Goal: Information Seeking & Learning: Check status

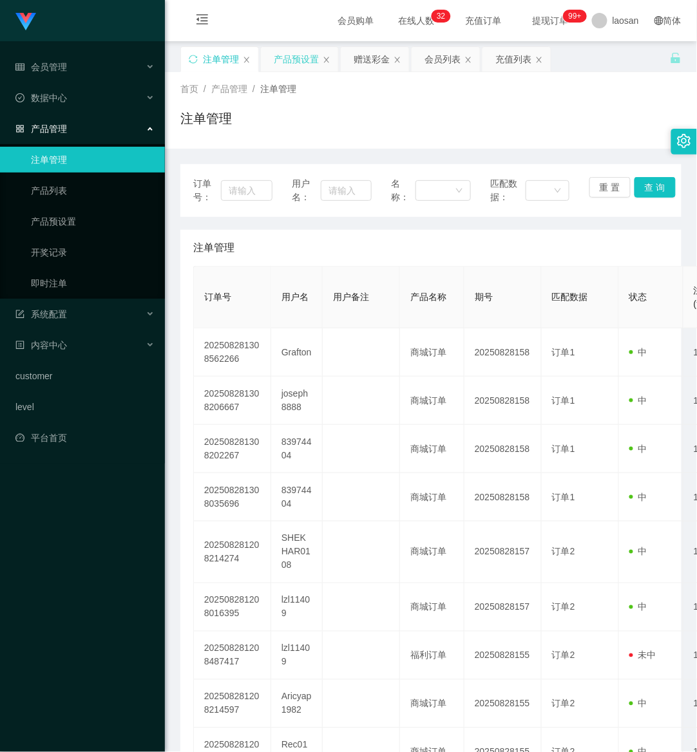
click at [303, 59] on div "产品预设置" at bounding box center [296, 59] width 45 height 24
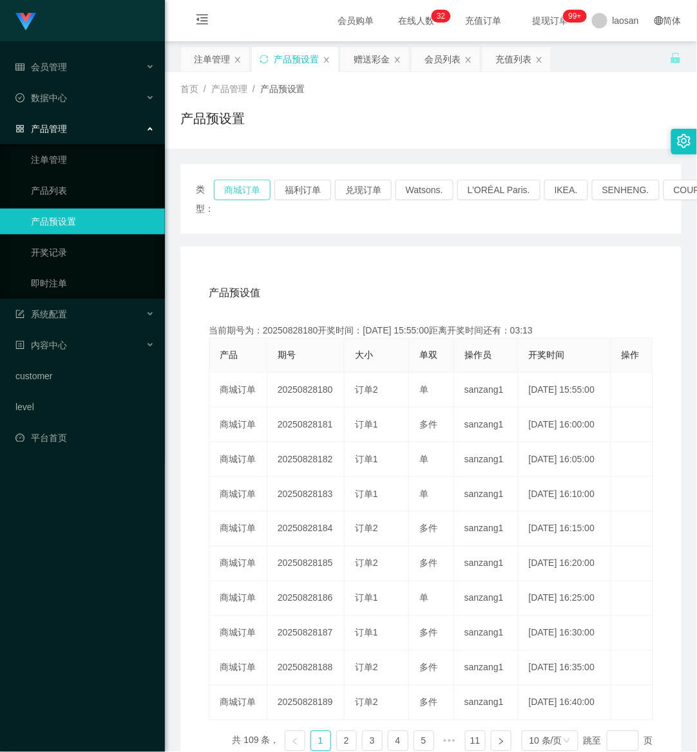
click at [245, 189] on button "商城订单" at bounding box center [242, 190] width 57 height 21
click at [243, 189] on button "商城订单" at bounding box center [242, 190] width 57 height 21
type button "k3wph"
click at [246, 191] on button "商城订单" at bounding box center [242, 190] width 57 height 21
click at [458, 58] on div "会员列表" at bounding box center [442, 59] width 36 height 24
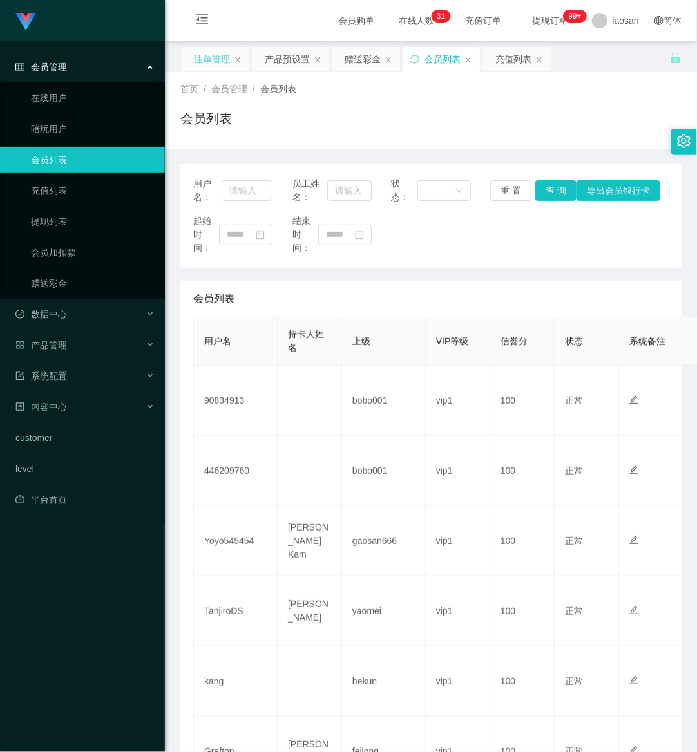
click at [220, 50] on div "注单管理" at bounding box center [212, 59] width 36 height 24
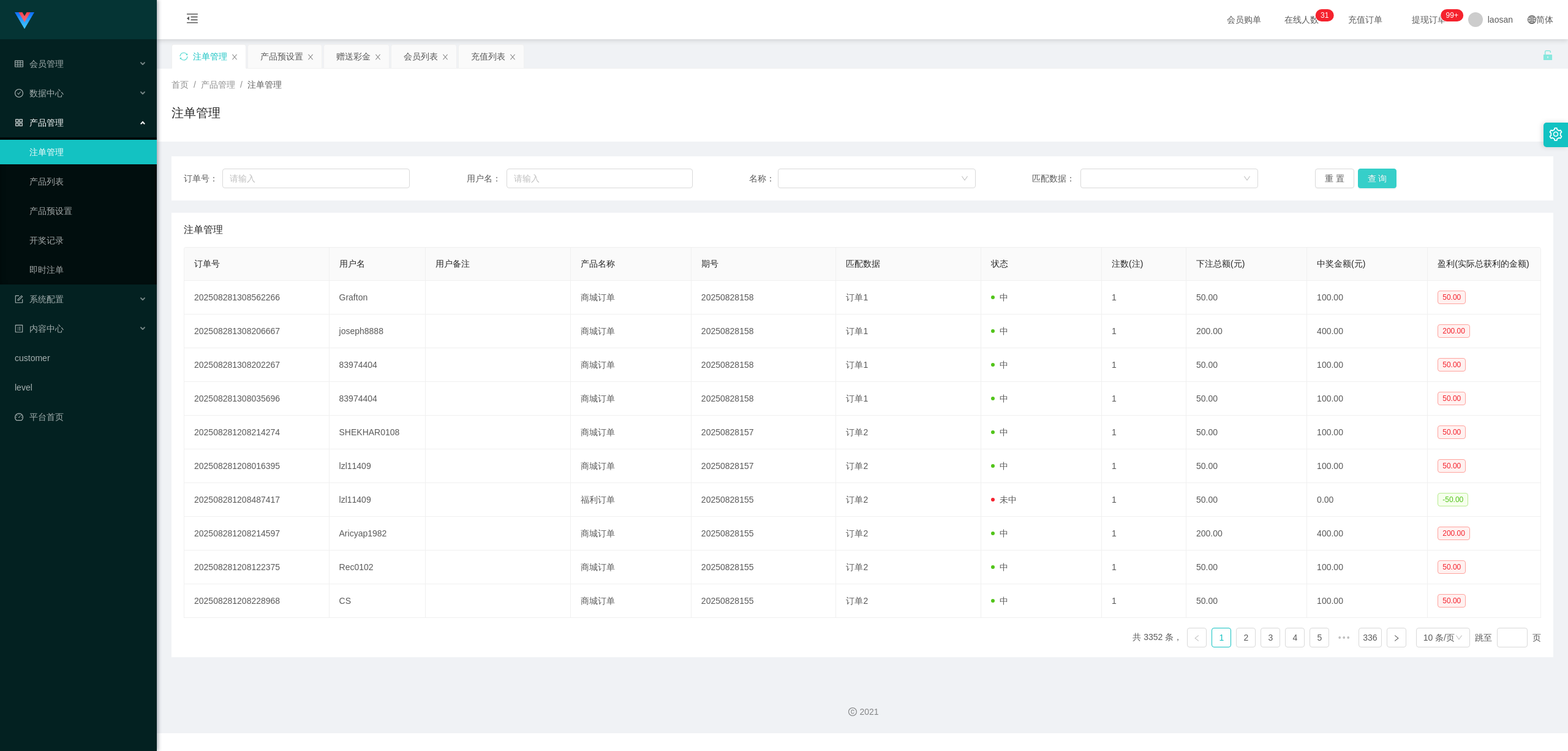
click at [662, 174] on button "查 询" at bounding box center [1377, 178] width 39 height 20
click at [662, 175] on button "查 询" at bounding box center [1377, 178] width 39 height 20
click at [662, 175] on div "重 置 查 询" at bounding box center [1428, 178] width 226 height 20
click at [662, 175] on button "查 询" at bounding box center [1377, 178] width 39 height 20
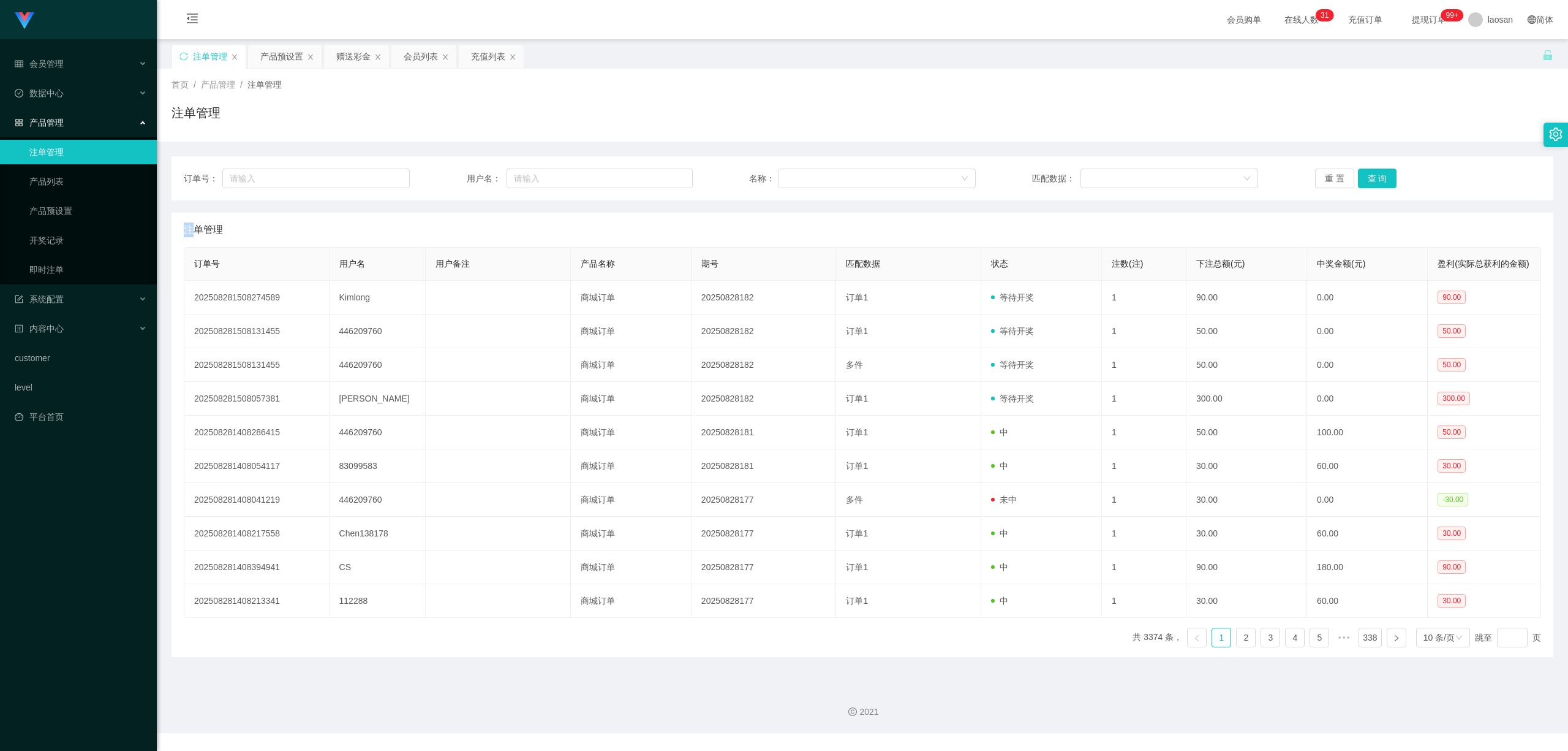
click at [662, 175] on div "重 置 查 询" at bounding box center [1428, 178] width 226 height 20
click at [662, 176] on div "重 置 查 询" at bounding box center [1428, 178] width 226 height 20
click at [662, 177] on div "重 置 查 询" at bounding box center [1428, 178] width 226 height 20
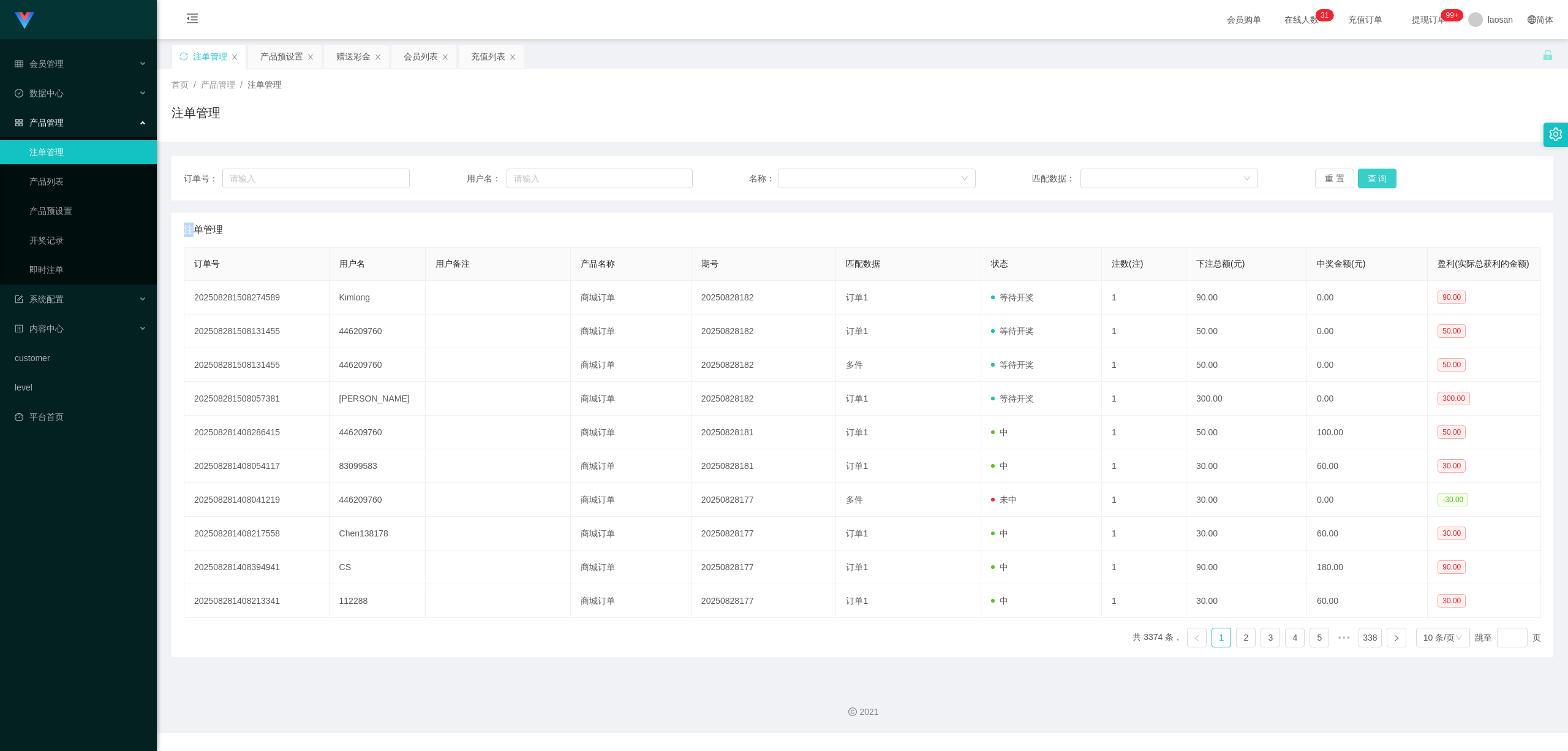
click at [662, 177] on button "查 询" at bounding box center [1377, 178] width 39 height 20
click at [662, 177] on div "重 置 查 询" at bounding box center [1428, 178] width 226 height 20
click at [662, 177] on button "查 询" at bounding box center [1377, 178] width 39 height 20
click at [662, 180] on button "查 询" at bounding box center [1377, 178] width 39 height 20
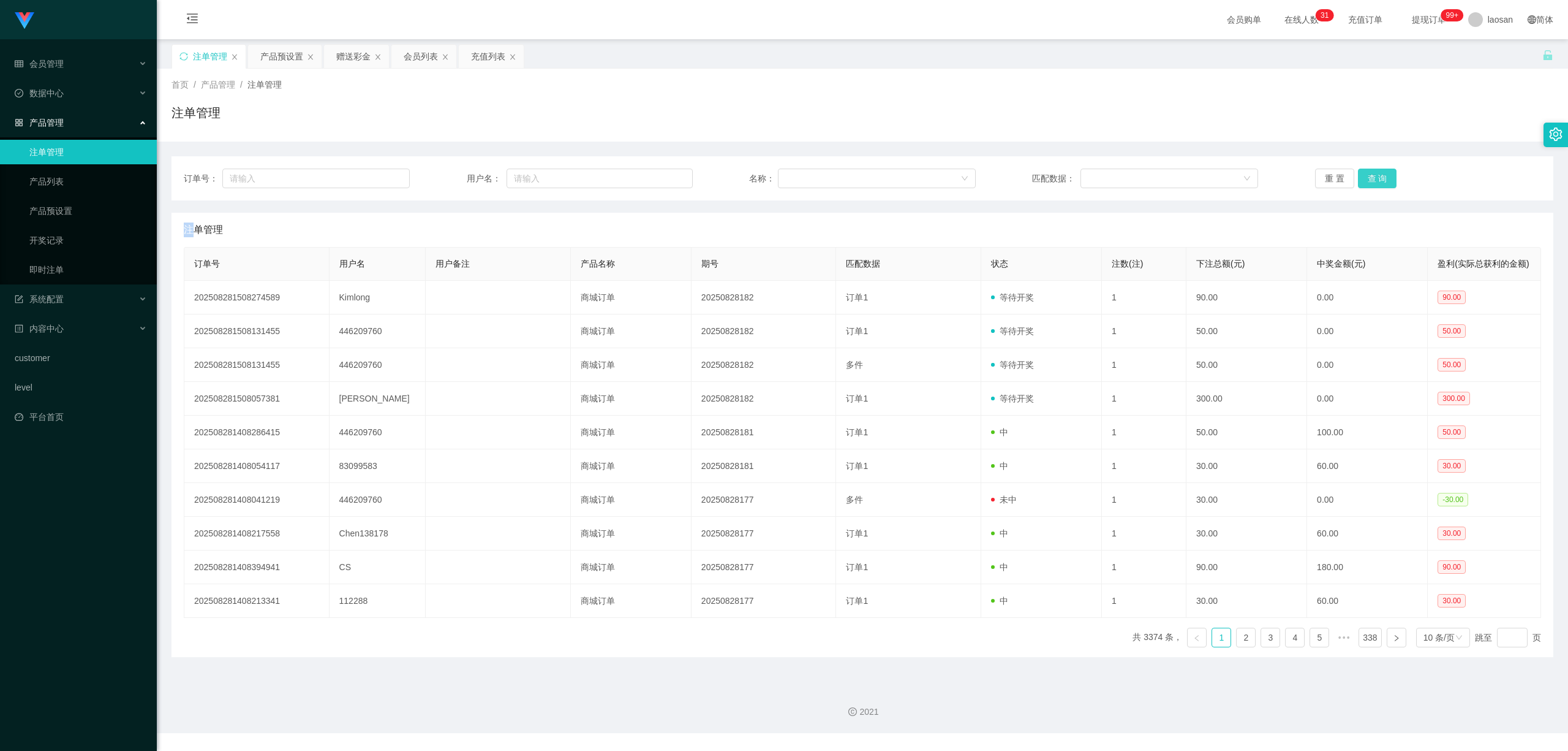
click at [662, 180] on div "重 置 查 询" at bounding box center [1428, 178] width 226 height 20
click at [662, 180] on button "查 询" at bounding box center [1377, 178] width 39 height 20
click at [662, 180] on div "重 置 查 询" at bounding box center [1428, 178] width 226 height 20
click at [662, 180] on button "查 询" at bounding box center [1377, 178] width 39 height 20
click at [662, 180] on div "重 置 查 询" at bounding box center [1428, 178] width 226 height 20
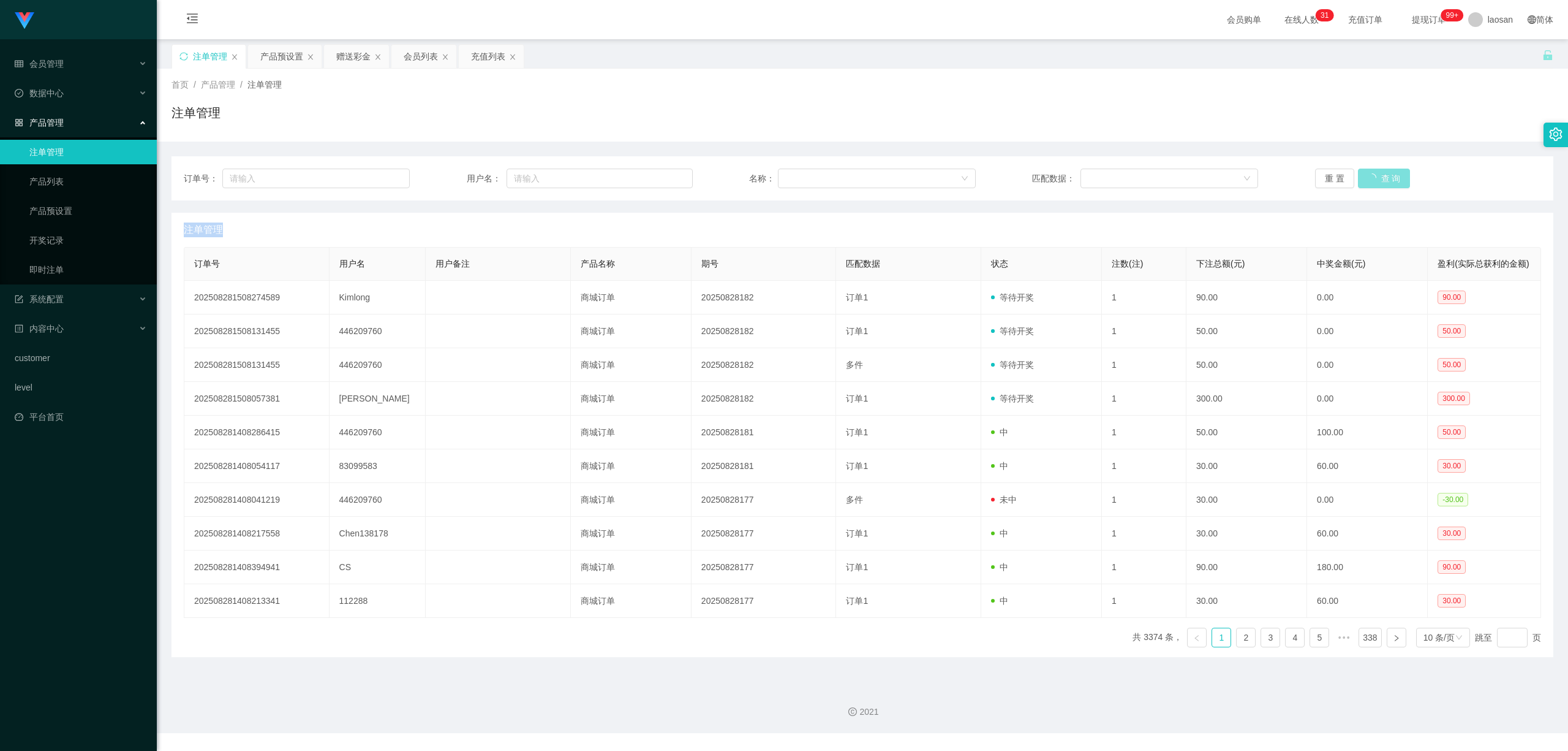
click at [662, 180] on button "查 询" at bounding box center [1383, 178] width 52 height 20
click at [662, 180] on div "重 置 查 询" at bounding box center [1428, 178] width 226 height 20
click at [662, 180] on button "查 询" at bounding box center [1377, 178] width 39 height 20
click at [662, 180] on div "重 置 查 询" at bounding box center [1428, 178] width 226 height 20
click at [662, 180] on button "查 询" at bounding box center [1377, 178] width 39 height 20
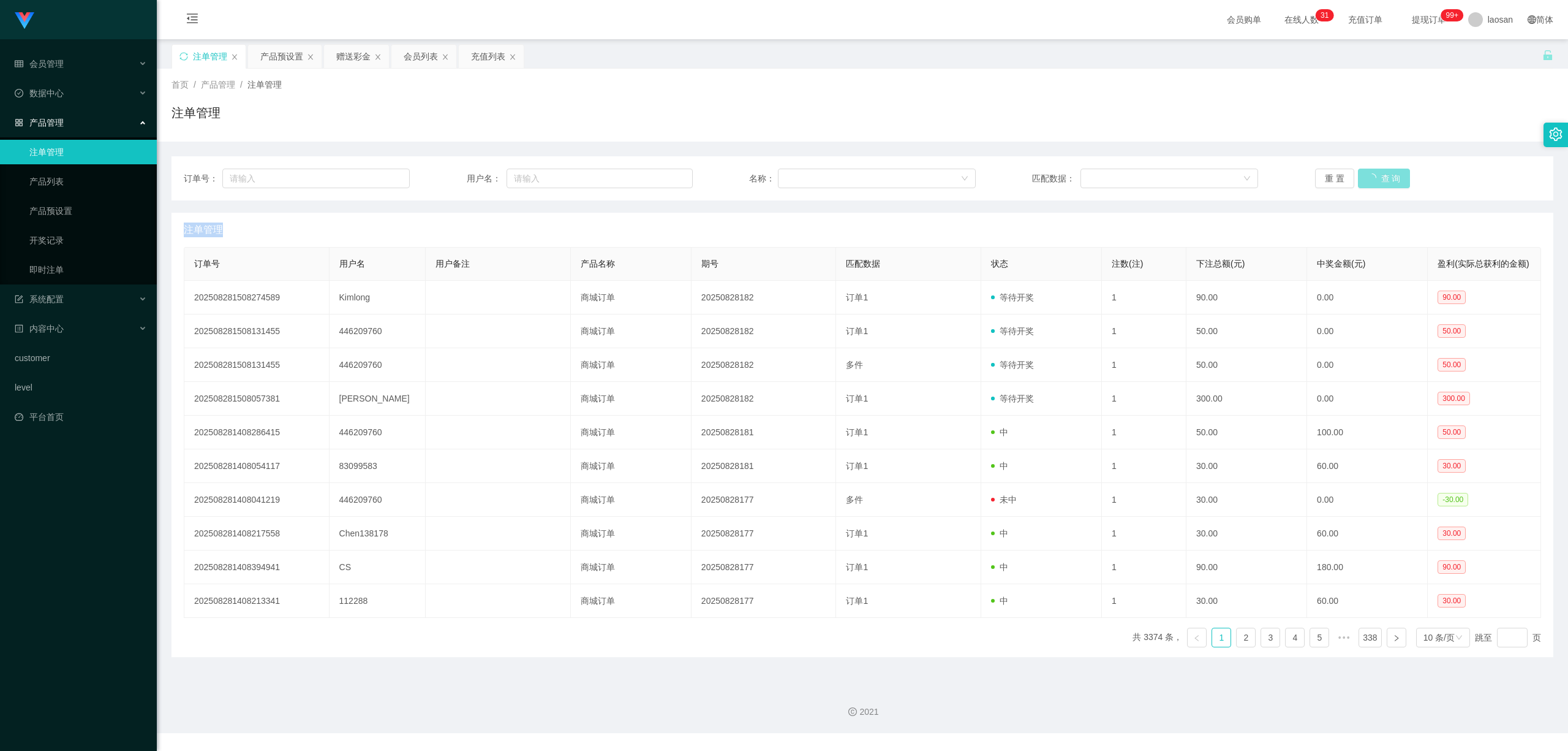
click at [662, 180] on div "重 置 查 询" at bounding box center [1428, 178] width 226 height 20
click at [662, 180] on button "查 询" at bounding box center [1377, 178] width 39 height 20
click at [662, 180] on div "重 置 查 询" at bounding box center [1428, 178] width 226 height 20
click at [662, 180] on button "查 询" at bounding box center [1377, 178] width 39 height 20
click at [662, 180] on div "重 置 查 询" at bounding box center [1428, 178] width 226 height 20
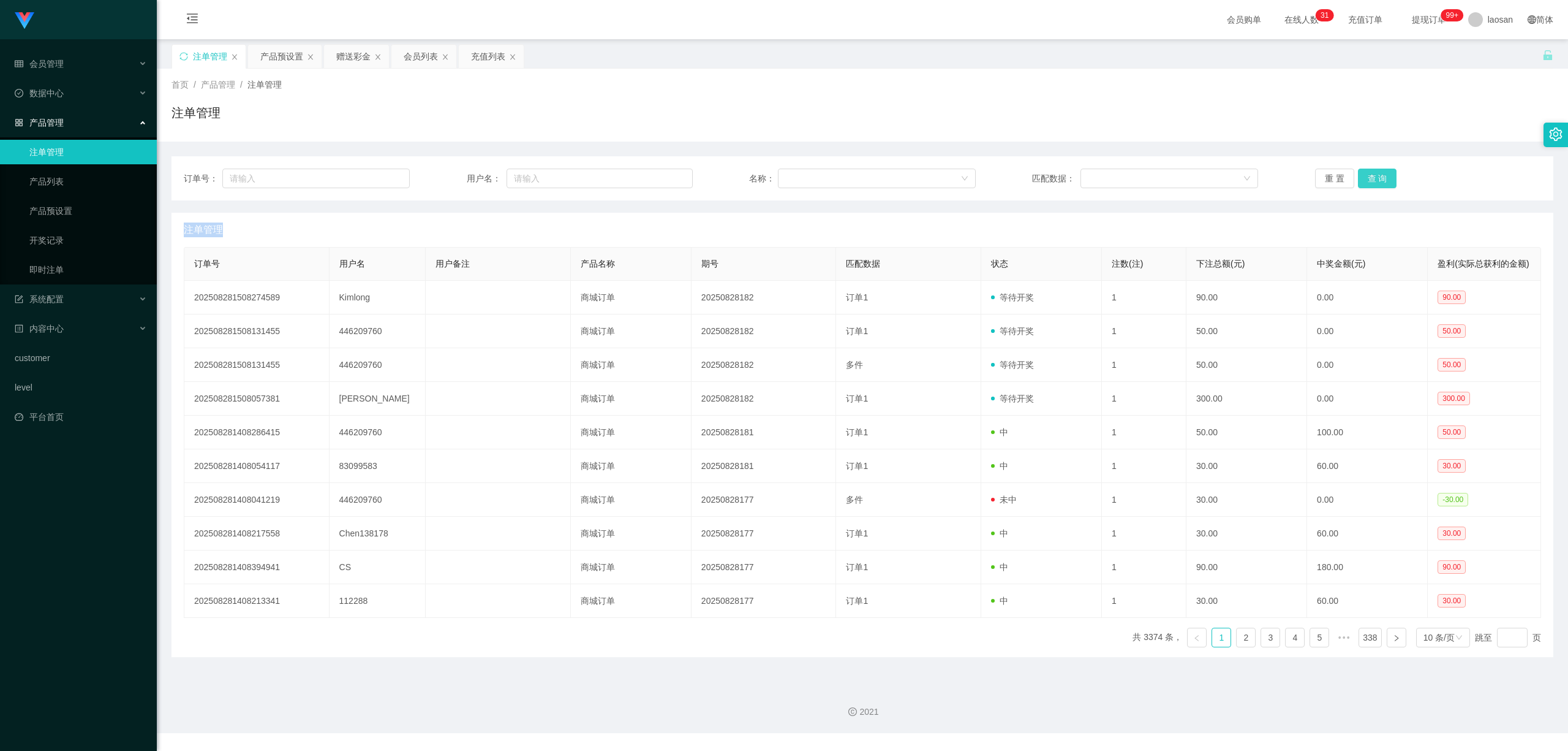
click at [662, 180] on button "查 询" at bounding box center [1377, 178] width 39 height 20
click at [662, 180] on div "重 置 查 询" at bounding box center [1428, 178] width 226 height 20
click at [662, 180] on button "查 询" at bounding box center [1377, 178] width 39 height 20
click at [662, 180] on div "重 置 查 询" at bounding box center [1428, 178] width 226 height 20
click at [662, 180] on button "查 询" at bounding box center [1377, 178] width 39 height 20
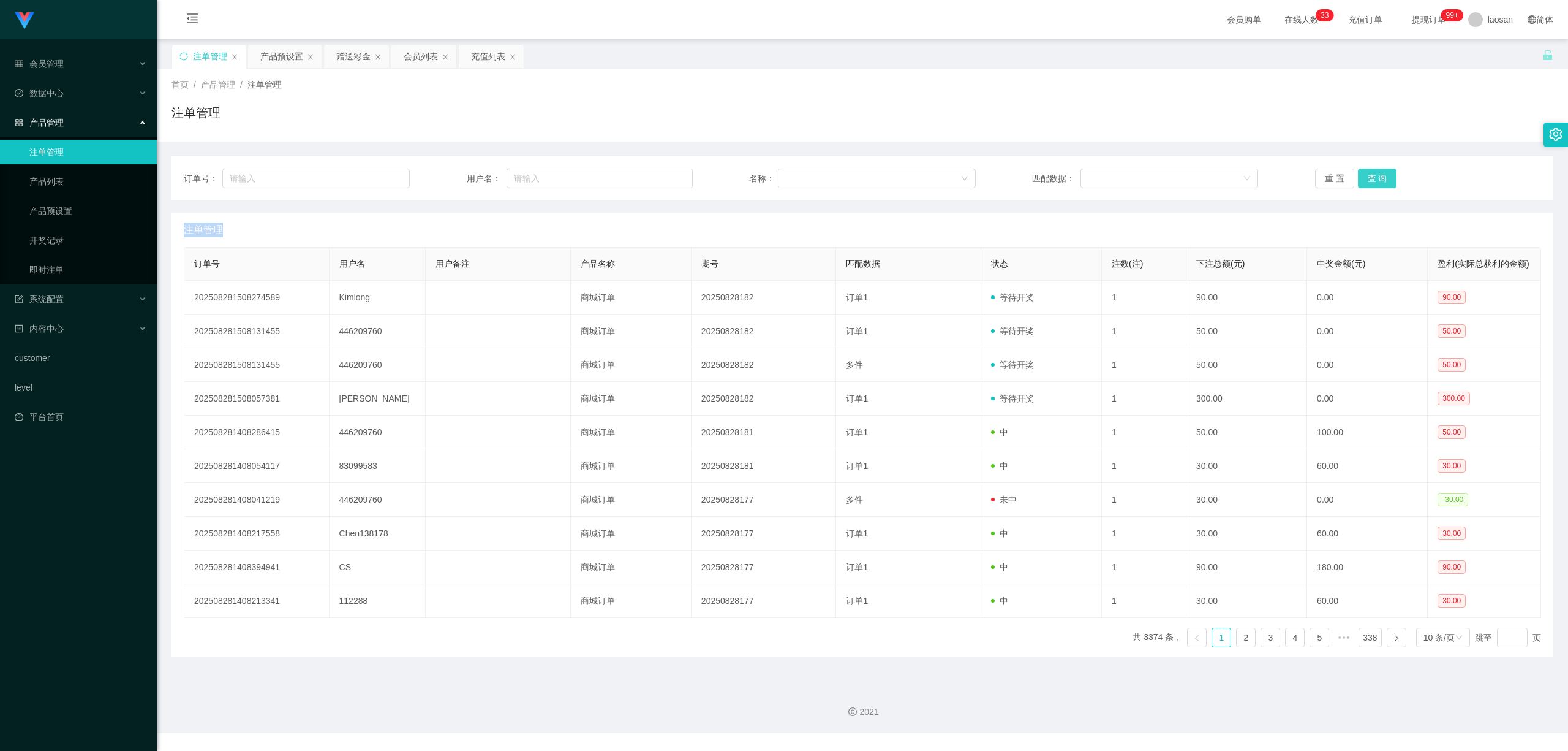
click at [662, 182] on div "重 置 查 询" at bounding box center [1428, 178] width 226 height 20
click at [662, 182] on button "查 询" at bounding box center [1377, 178] width 39 height 20
click at [662, 182] on div "重 置 查 询" at bounding box center [1428, 178] width 226 height 20
click at [662, 182] on button "查 询" at bounding box center [1377, 178] width 39 height 20
click at [662, 182] on div "重 置 查 询" at bounding box center [1428, 178] width 226 height 20
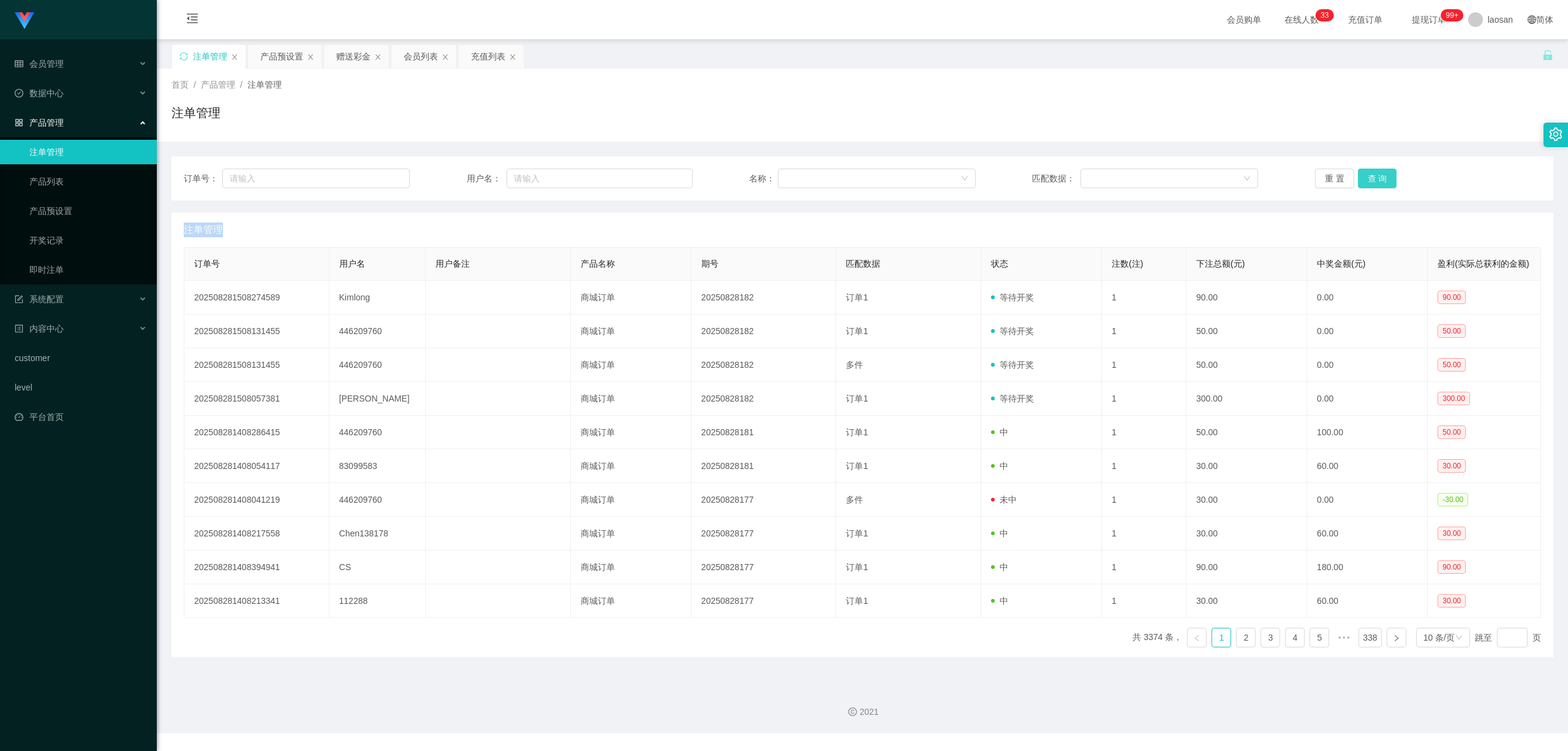
click at [662, 182] on button "查 询" at bounding box center [1377, 178] width 39 height 20
click at [662, 182] on div "重 置 查 询" at bounding box center [1428, 178] width 226 height 20
click at [662, 182] on button "查 询" at bounding box center [1377, 178] width 39 height 20
click at [662, 182] on div "重 置 查 询" at bounding box center [1428, 178] width 226 height 20
click at [662, 182] on button "查 询" at bounding box center [1377, 178] width 39 height 20
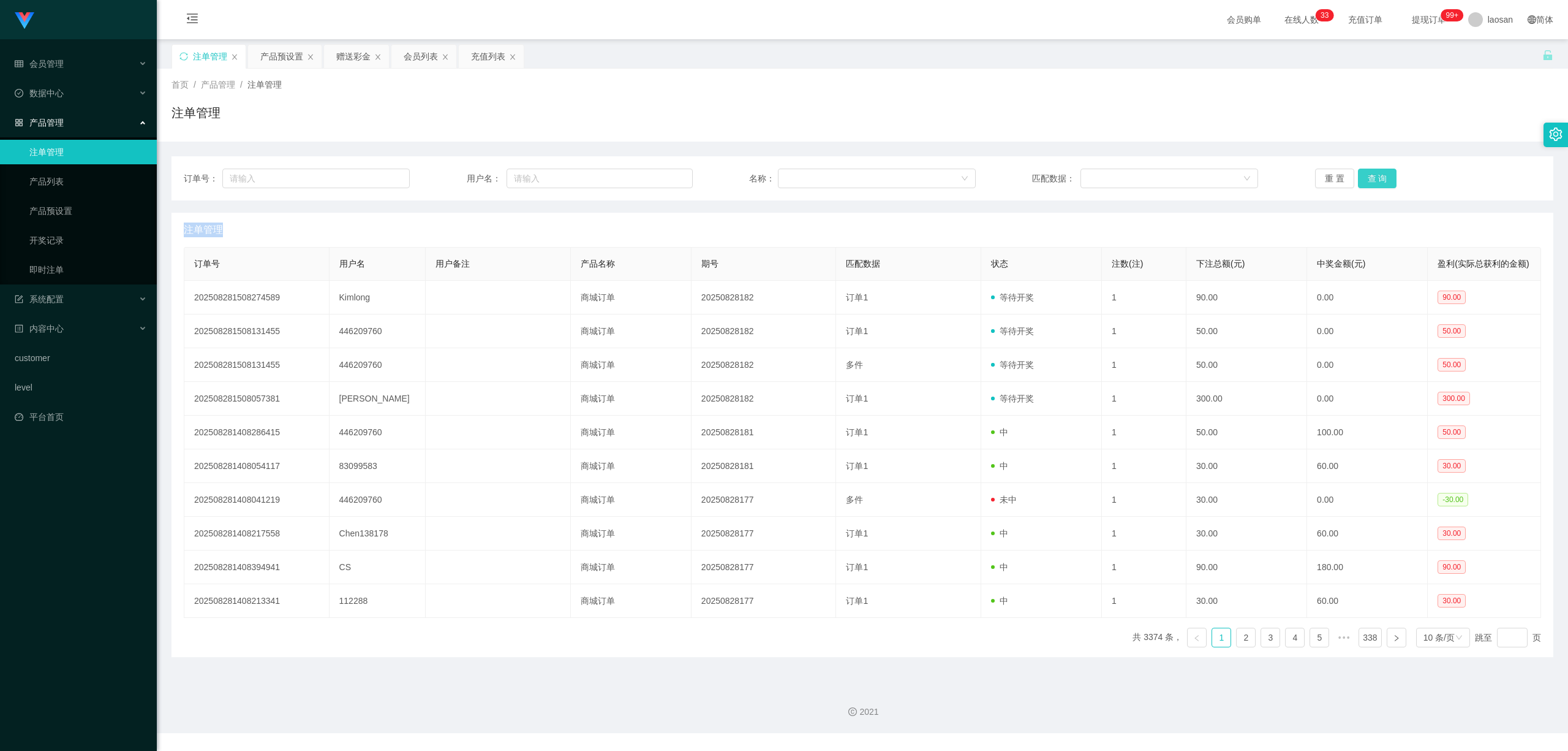
click at [662, 180] on button "查 询" at bounding box center [1377, 178] width 39 height 20
click at [662, 180] on div "重 置 查 询" at bounding box center [1428, 178] width 226 height 20
click at [662, 178] on button "查 询" at bounding box center [1377, 178] width 39 height 20
click at [662, 178] on div "重 置 查 询" at bounding box center [1428, 178] width 226 height 20
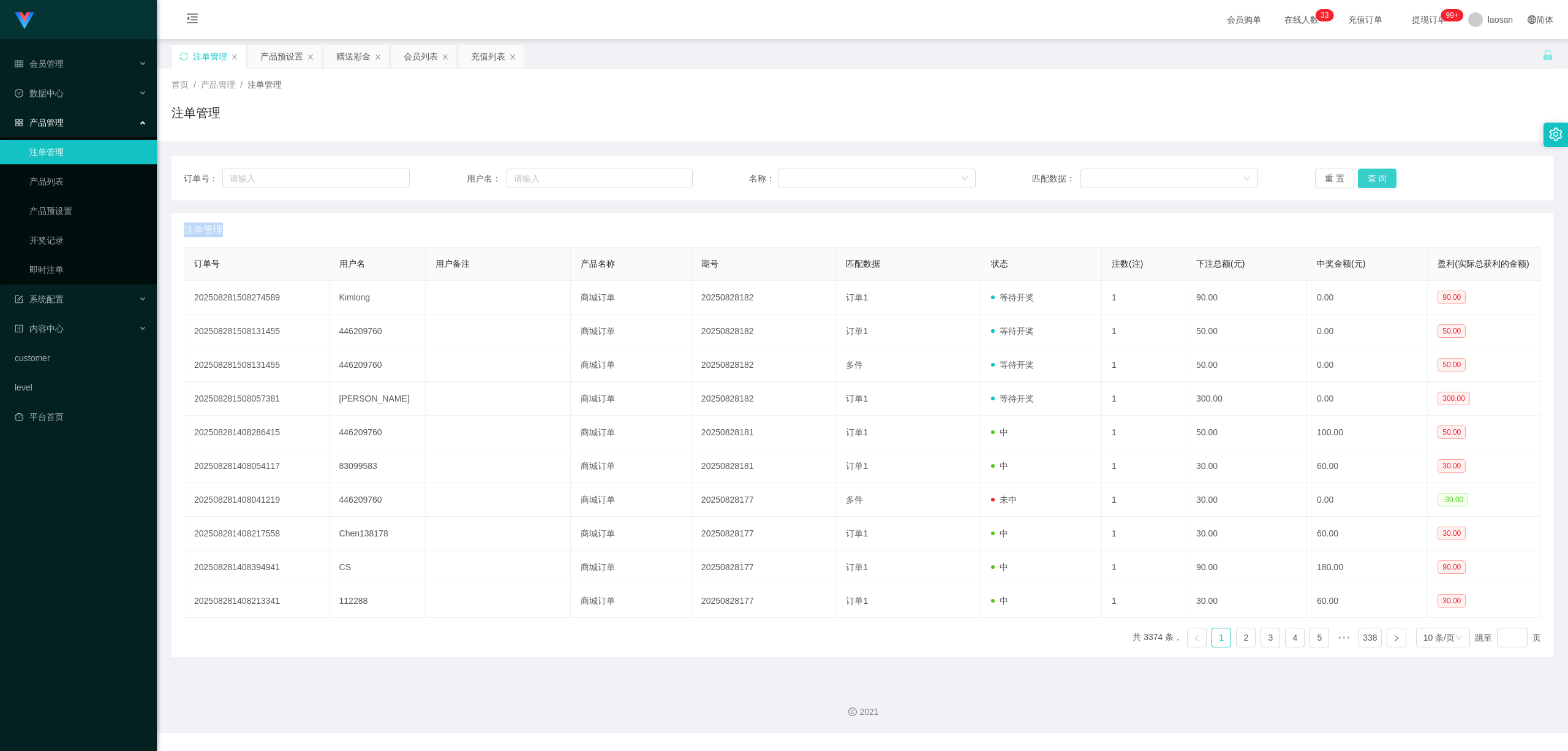
click at [662, 180] on button "查 询" at bounding box center [1377, 178] width 39 height 20
click at [662, 177] on button "查 询" at bounding box center [1377, 178] width 39 height 20
click at [662, 177] on div "重 置 查 询" at bounding box center [1428, 178] width 226 height 20
click at [662, 177] on button "查 询" at bounding box center [1377, 178] width 39 height 20
click at [662, 177] on div "重 置 查 询" at bounding box center [1428, 178] width 226 height 20
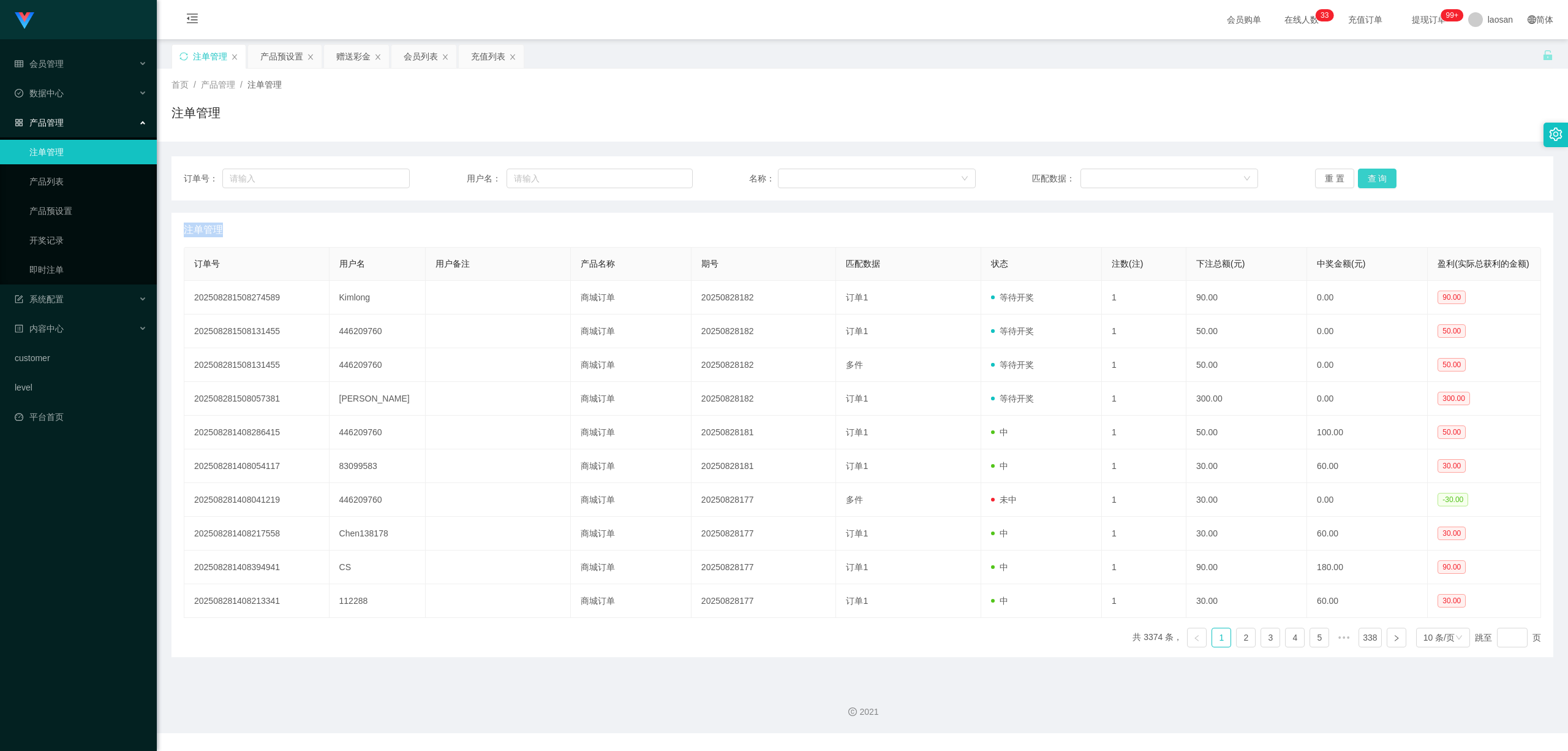
click at [662, 177] on button "查 询" at bounding box center [1377, 178] width 39 height 20
click at [662, 177] on div "重 置 查 询" at bounding box center [1428, 178] width 226 height 20
click at [662, 177] on button "查 询" at bounding box center [1377, 178] width 39 height 20
click at [662, 177] on div "重 置 查 询" at bounding box center [1428, 178] width 226 height 20
click at [662, 177] on button "查 询" at bounding box center [1377, 178] width 39 height 20
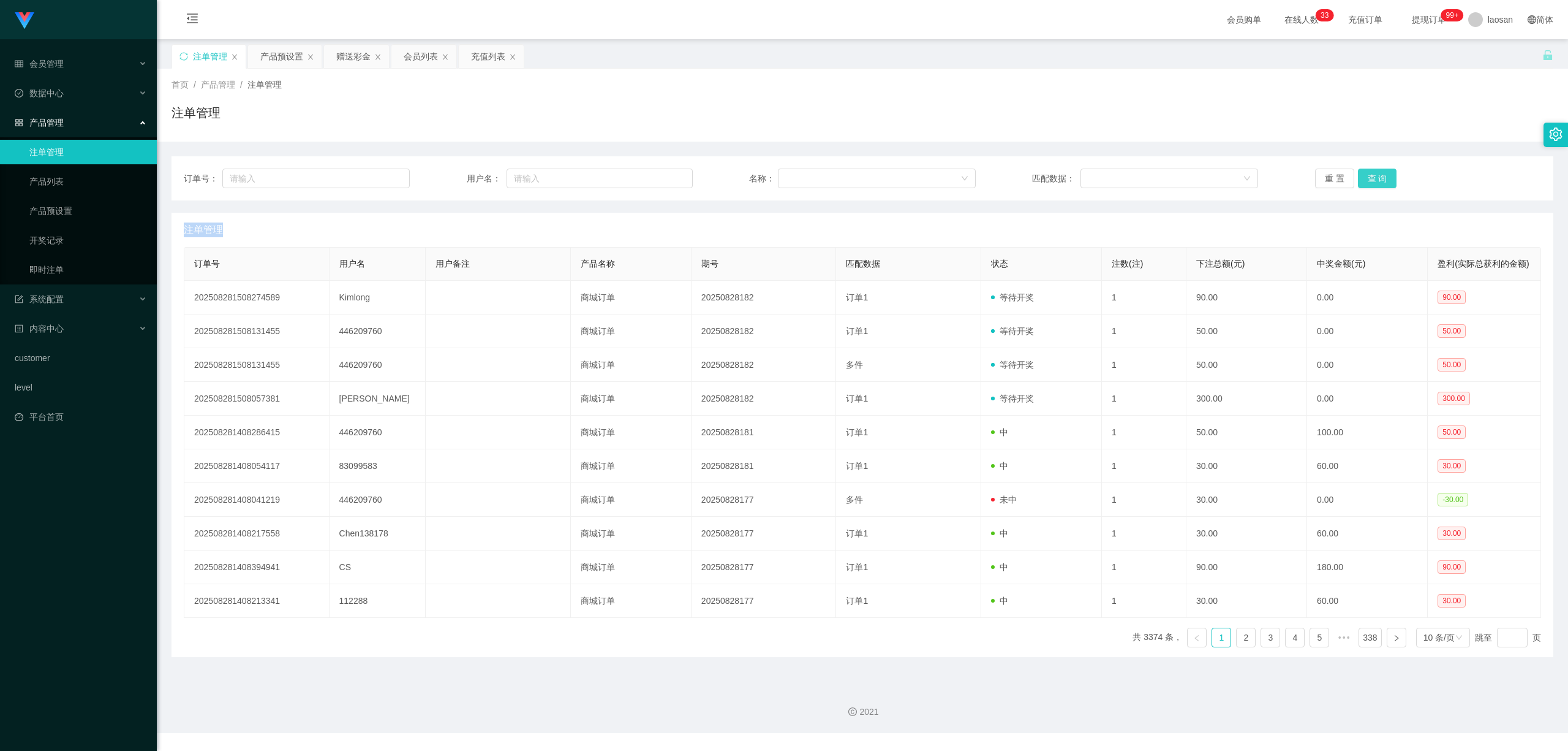
click at [662, 177] on div "重 置 查 询" at bounding box center [1428, 178] width 226 height 20
click at [662, 177] on button "查 询" at bounding box center [1377, 178] width 39 height 20
click at [662, 177] on div "重 置 查 询" at bounding box center [1428, 178] width 226 height 20
click at [662, 177] on button "查 询" at bounding box center [1377, 178] width 39 height 20
click at [662, 177] on div "重 置 查 询" at bounding box center [1428, 178] width 226 height 20
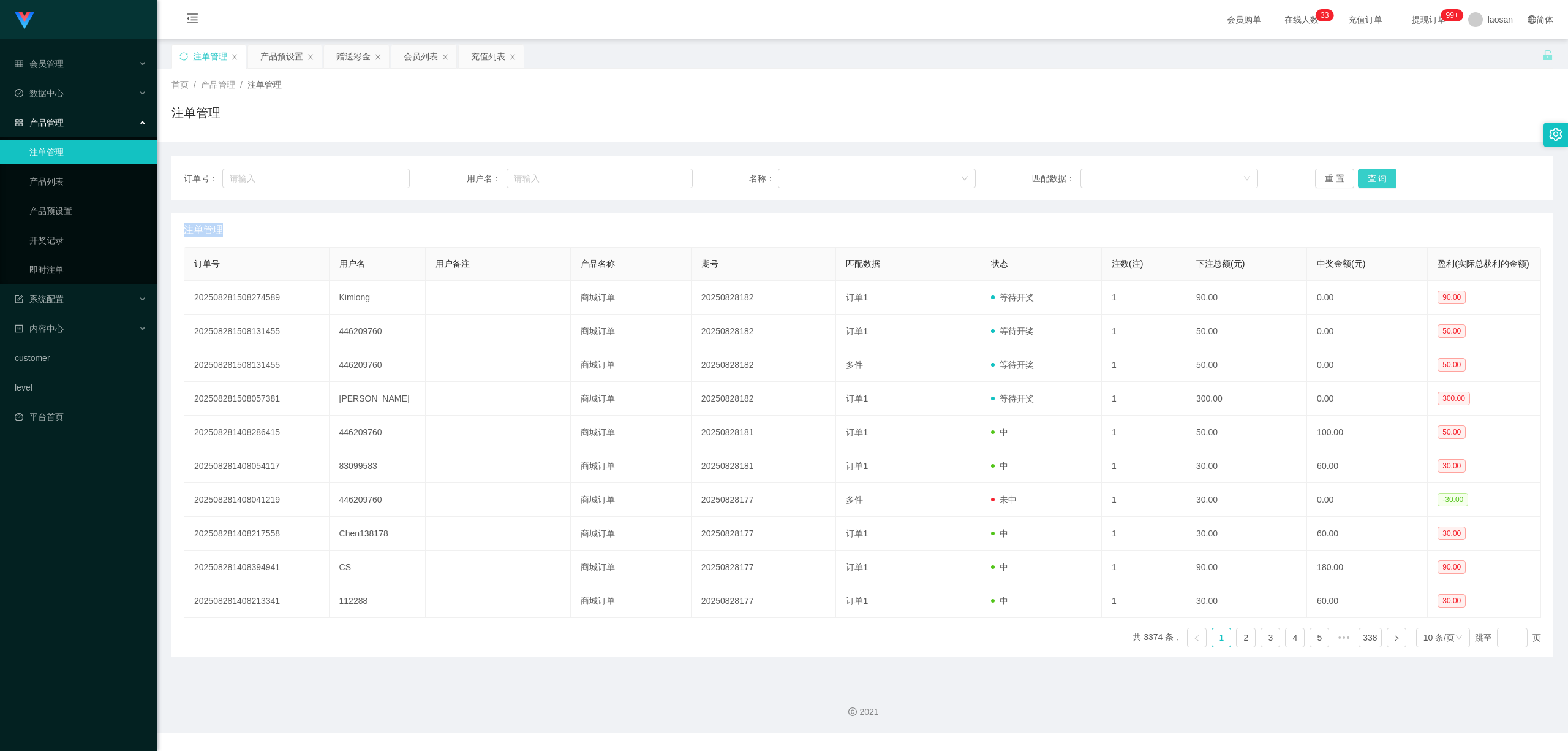
click at [662, 177] on button "查 询" at bounding box center [1377, 178] width 39 height 20
click at [662, 177] on div "重 置 查 询" at bounding box center [1428, 178] width 226 height 20
click at [662, 177] on button "查 询" at bounding box center [1383, 178] width 52 height 20
click at [662, 177] on div "重 置 查 询" at bounding box center [1428, 178] width 226 height 20
drag, startPoint x: 1377, startPoint y: 177, endPoint x: 1284, endPoint y: 163, distance: 94.0
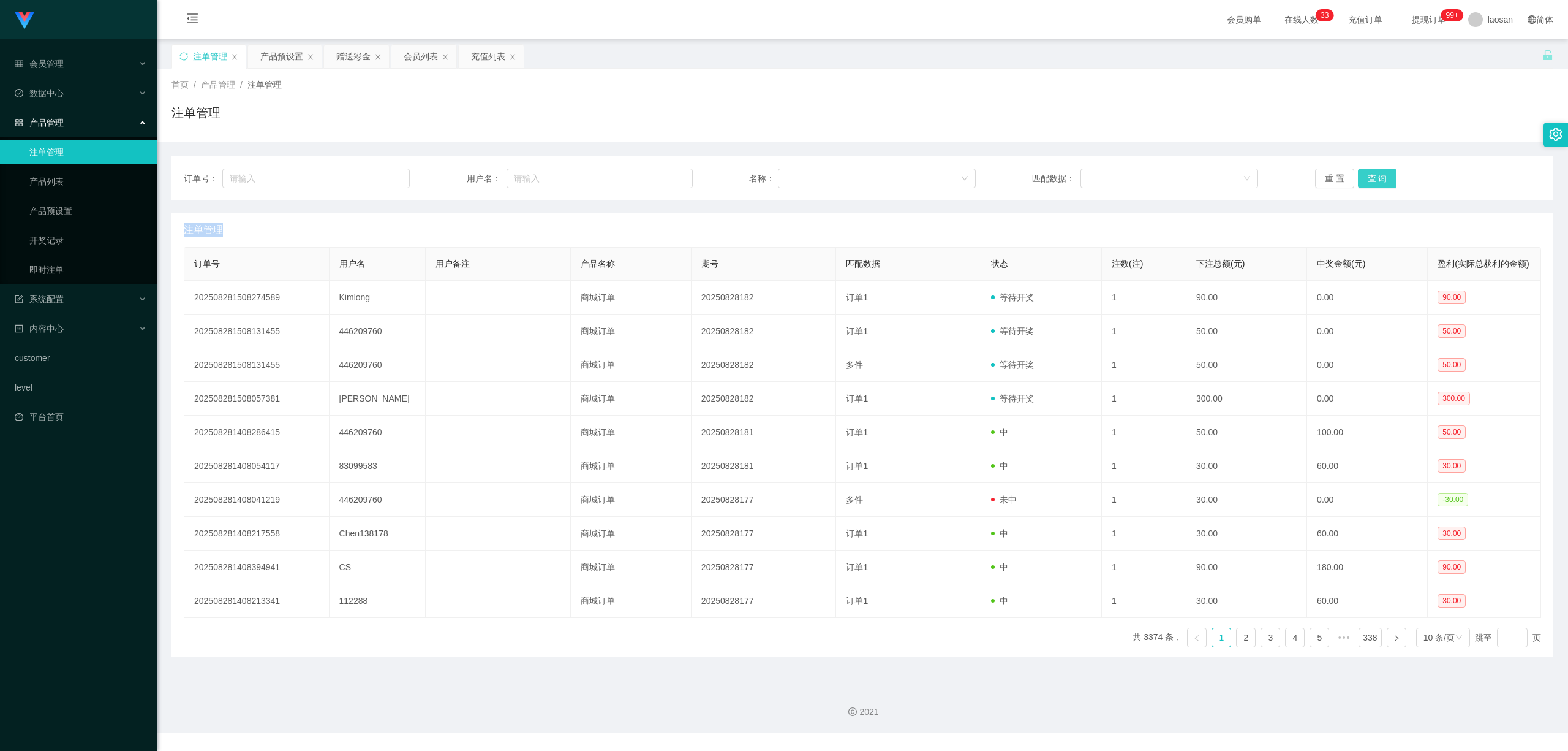
click at [662, 182] on button "查 询" at bounding box center [1377, 178] width 39 height 20
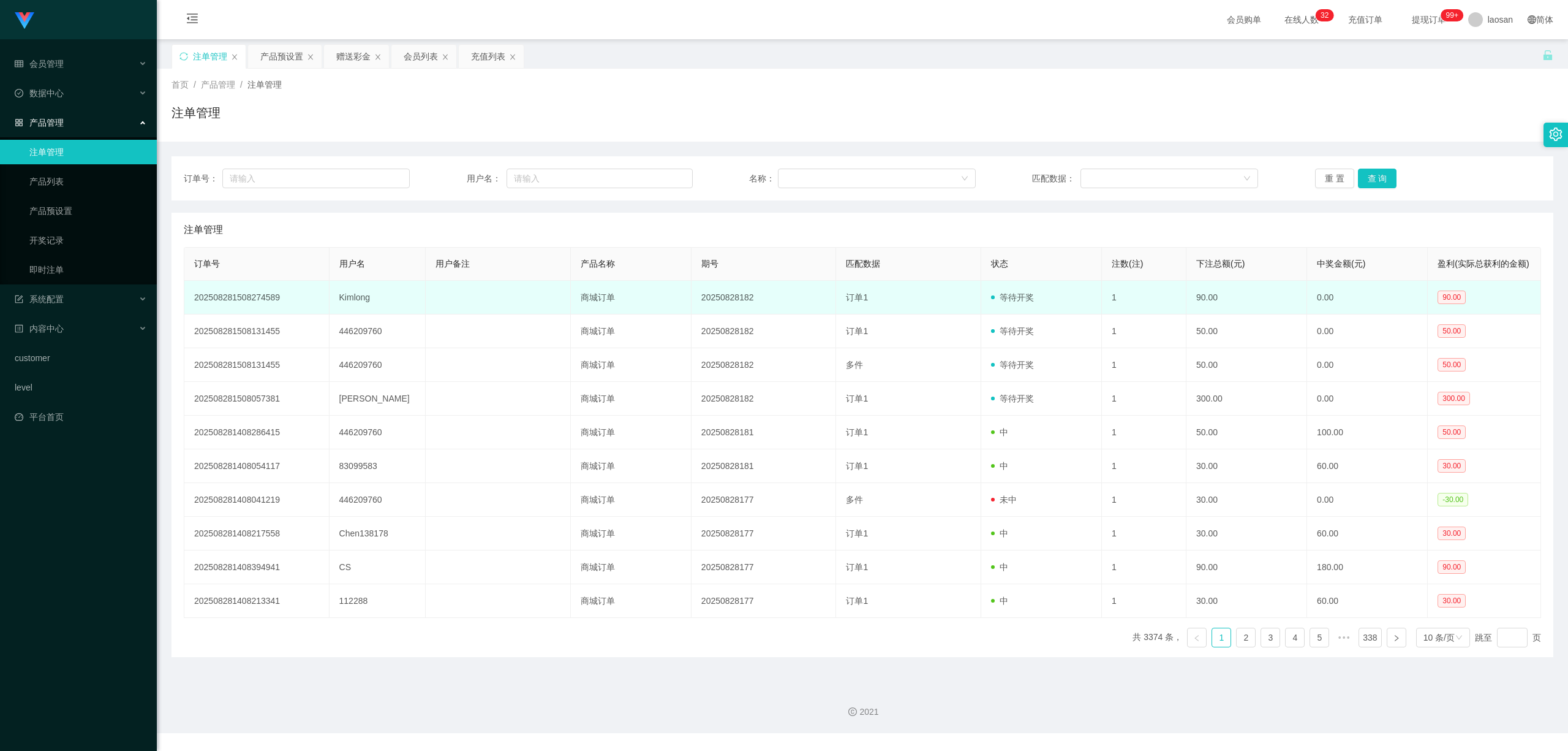
click at [381, 311] on td "Kimlong" at bounding box center [378, 297] width 97 height 33
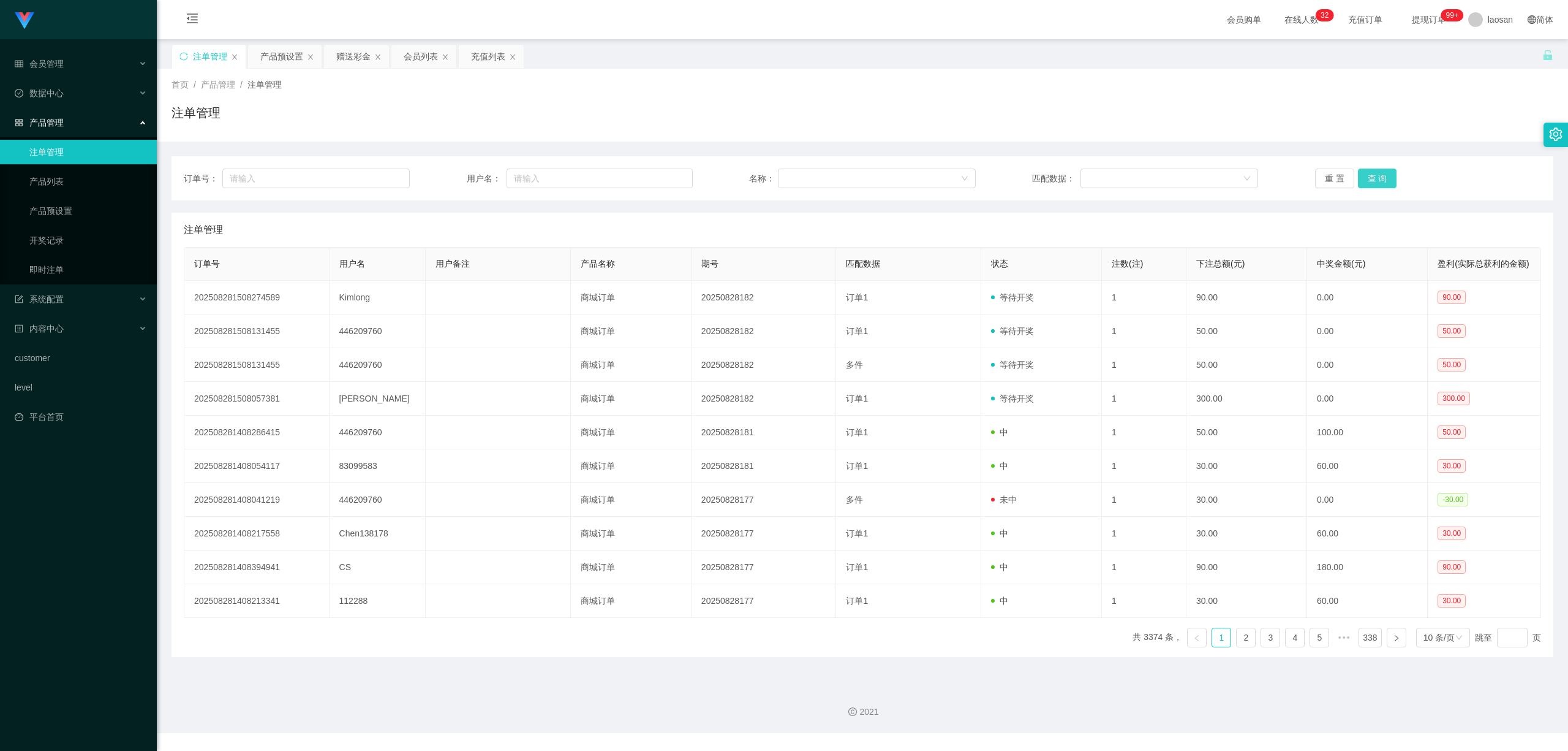
click at [662, 173] on button "查 询" at bounding box center [1377, 178] width 39 height 20
click at [662, 179] on button "查 询" at bounding box center [1377, 178] width 39 height 20
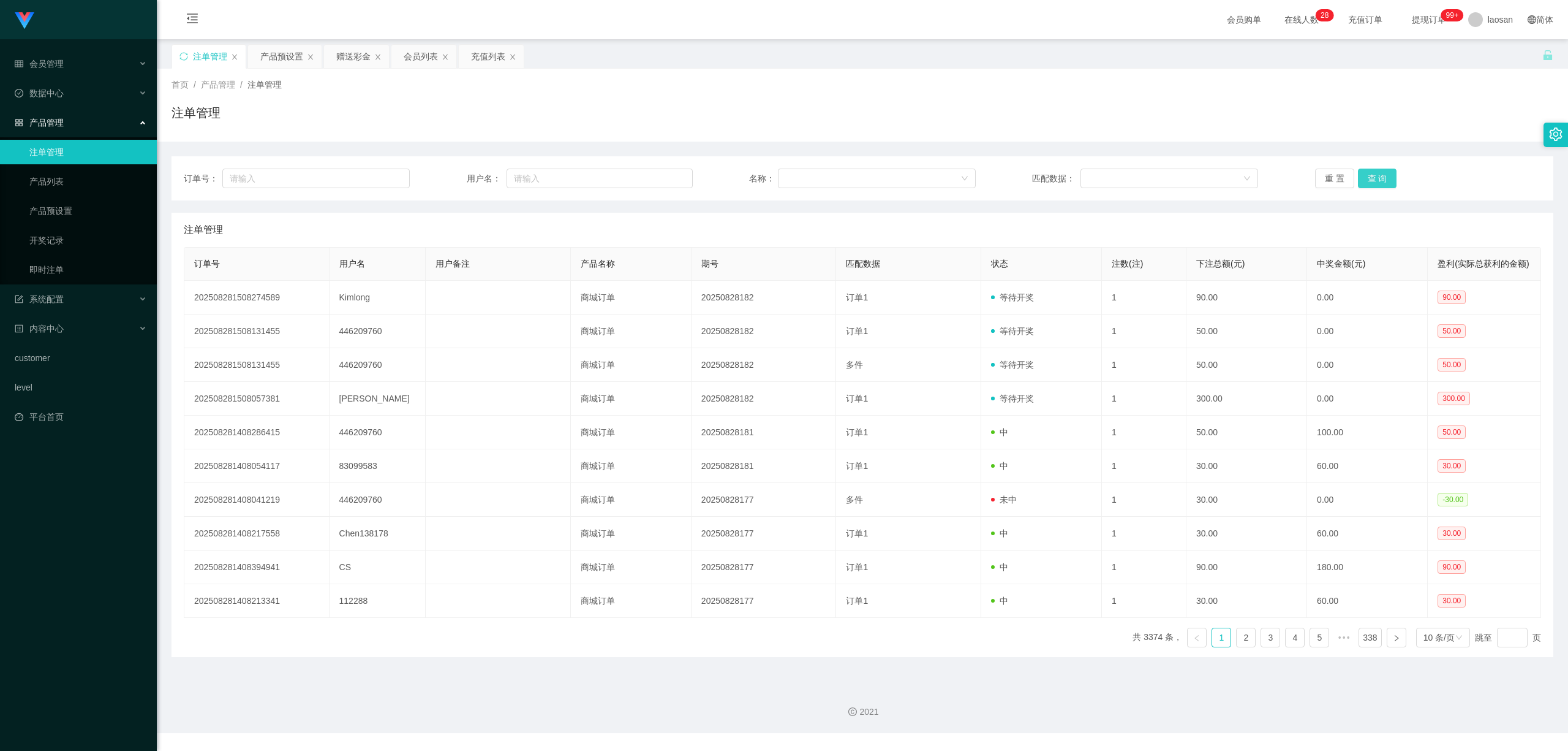
click at [662, 179] on button "查 询" at bounding box center [1377, 178] width 39 height 20
click at [662, 179] on div "重 置 查 询" at bounding box center [1428, 178] width 226 height 20
click at [662, 179] on button "查 询" at bounding box center [1377, 178] width 39 height 20
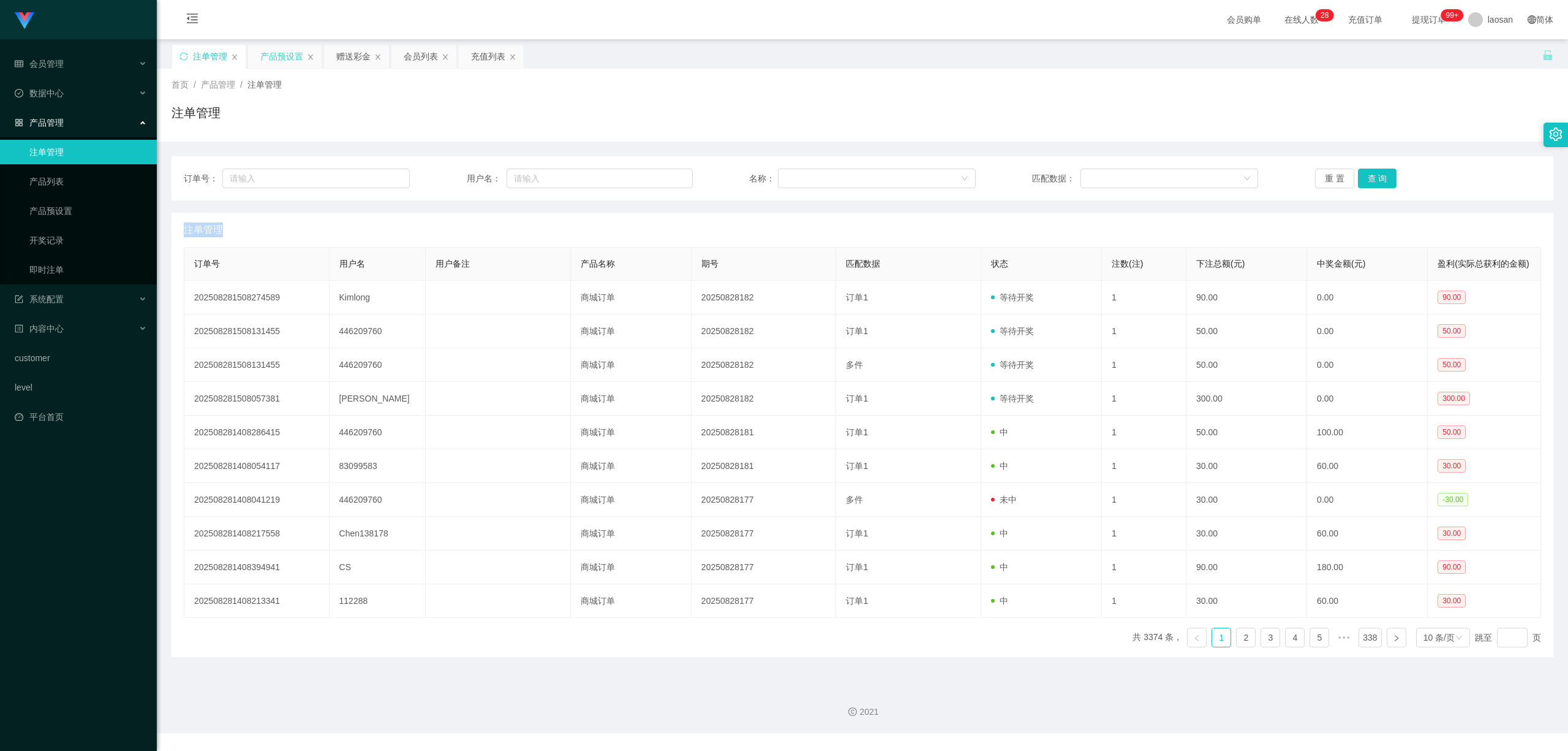
click at [255, 51] on div "产品预设置" at bounding box center [284, 56] width 73 height 23
click at [285, 49] on div "产品预设置" at bounding box center [282, 56] width 43 height 23
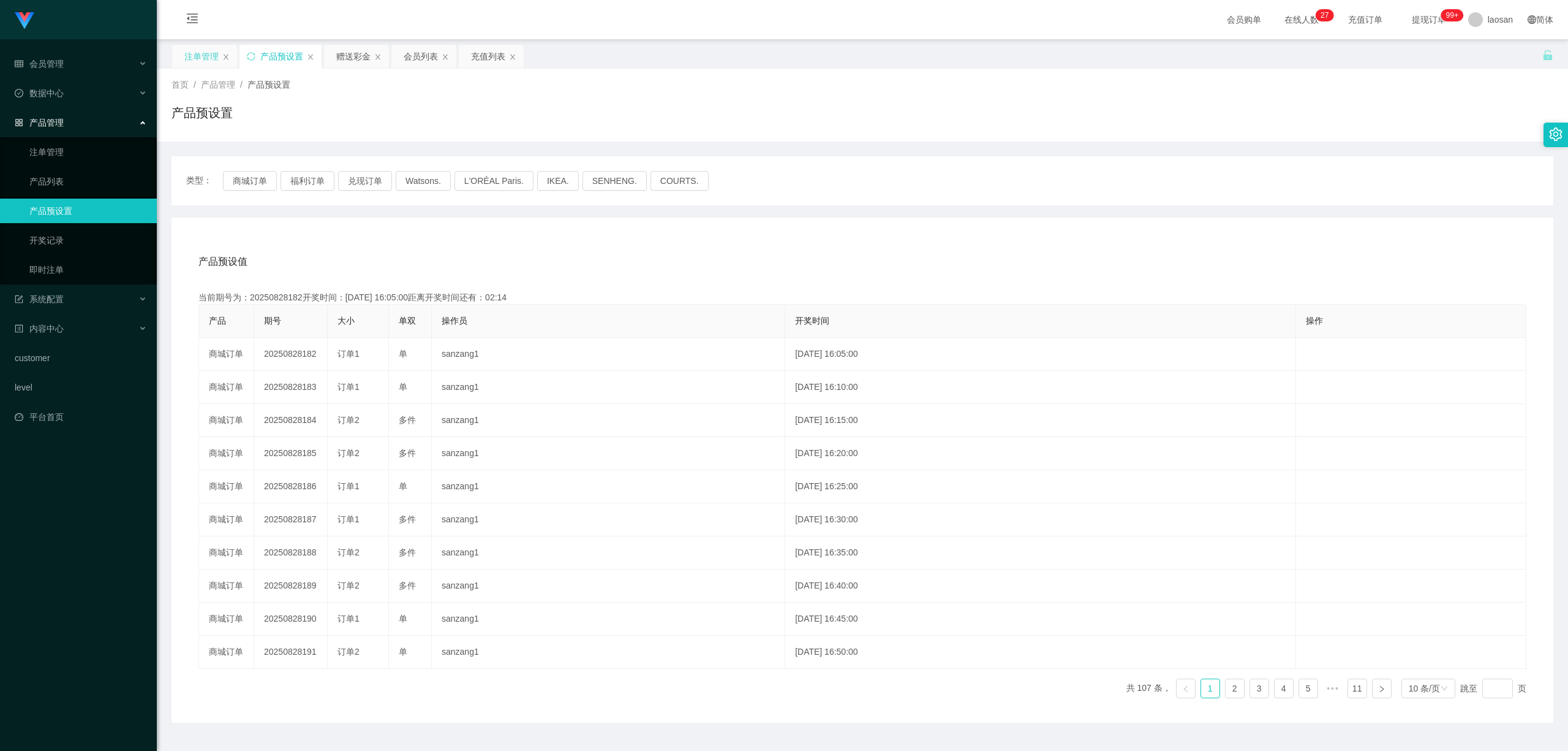
click at [191, 48] on div "注单管理" at bounding box center [202, 56] width 34 height 23
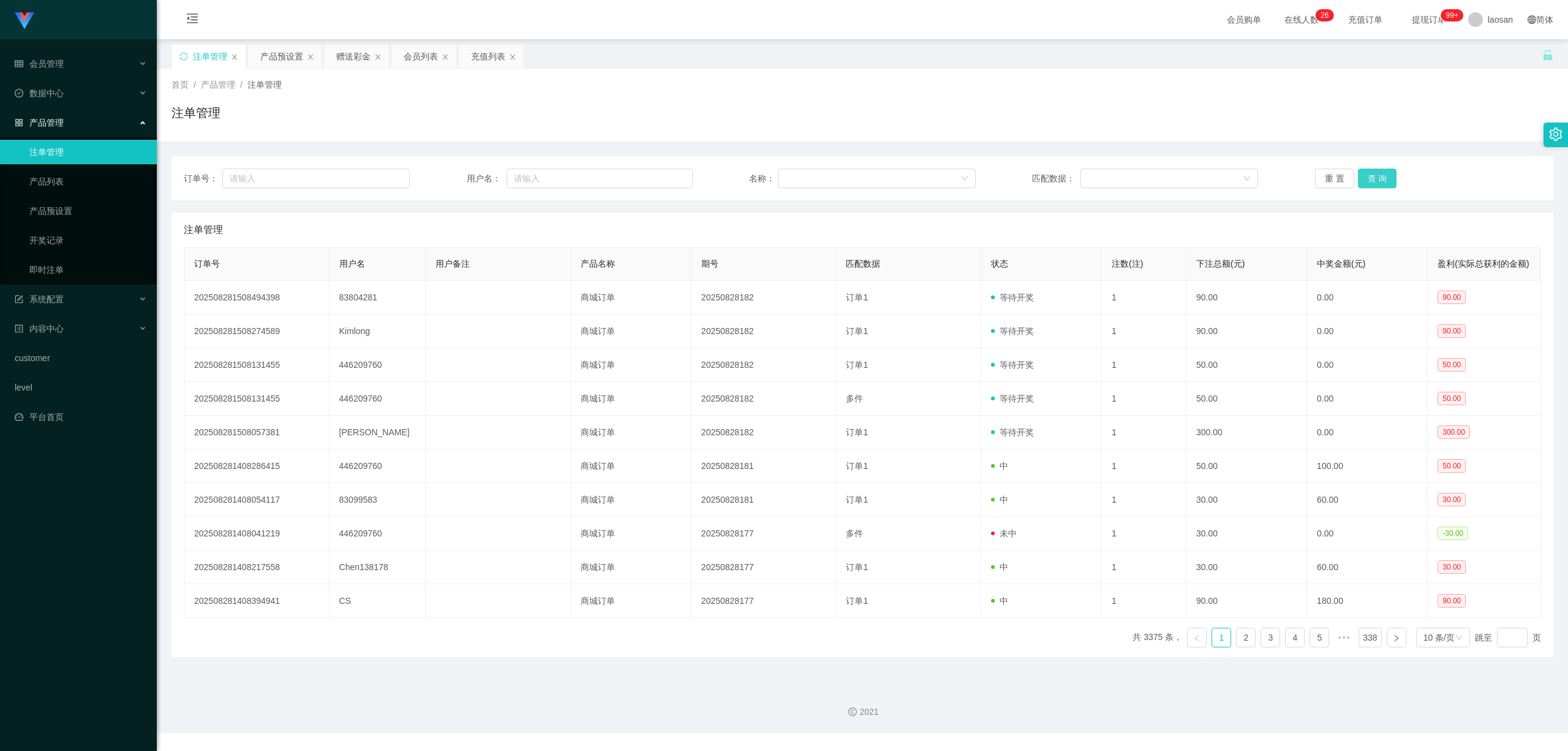
click at [1362, 173] on button "查 询" at bounding box center [1377, 178] width 39 height 20
click at [1373, 174] on button "查 询" at bounding box center [1377, 178] width 39 height 20
click at [1380, 174] on button "查 询" at bounding box center [1377, 178] width 39 height 20
click at [1380, 174] on div "重 置 查 询" at bounding box center [1428, 178] width 226 height 20
click at [1360, 176] on button "查 询" at bounding box center [1377, 178] width 39 height 20
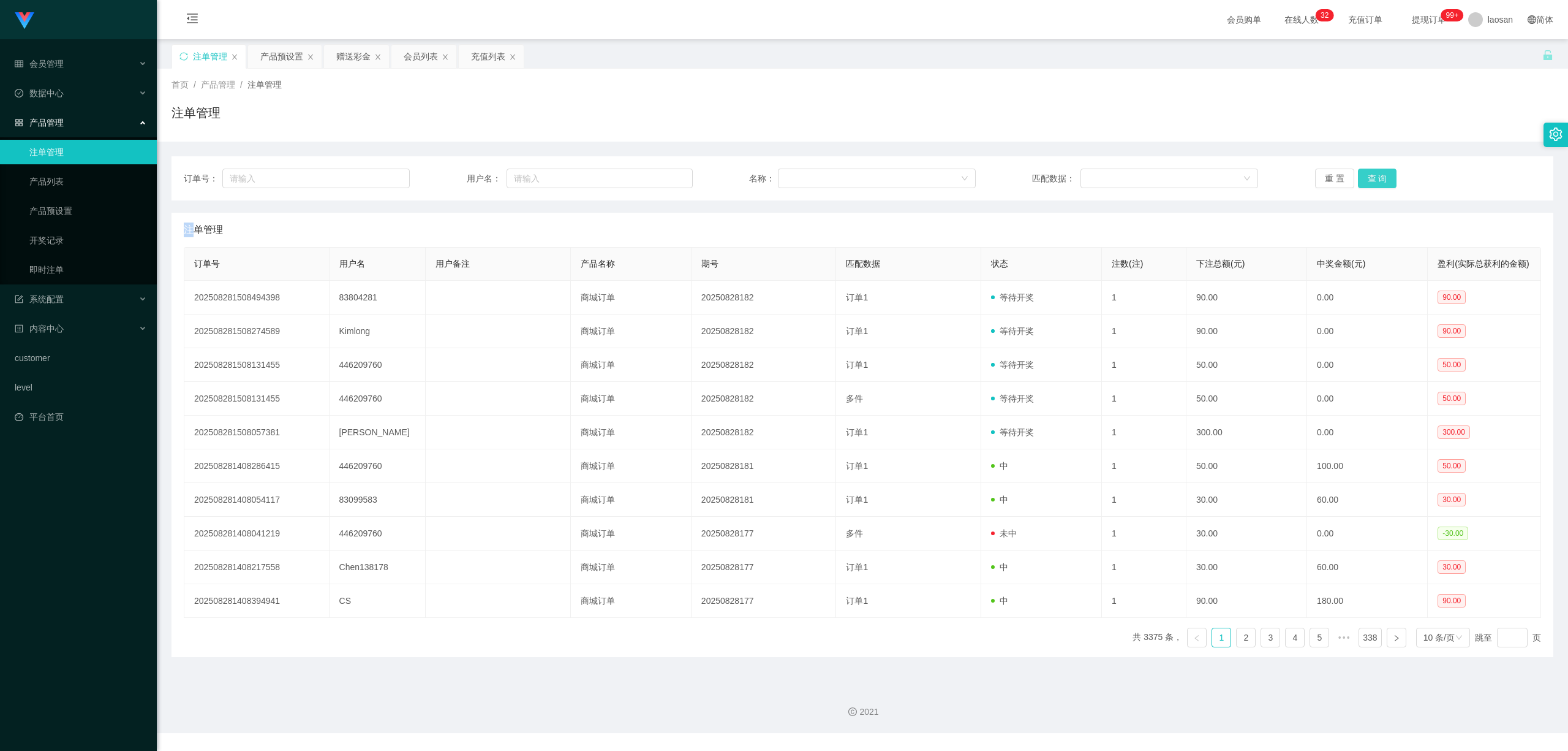
click at [1375, 172] on button "查 询" at bounding box center [1377, 178] width 39 height 20
click at [1376, 172] on button "查 询" at bounding box center [1377, 178] width 39 height 20
click at [1376, 172] on div "重 置 查 询" at bounding box center [1428, 178] width 226 height 20
click at [1376, 172] on button "查 询" at bounding box center [1377, 178] width 39 height 20
click at [1376, 172] on div "重 置 查 询" at bounding box center [1428, 178] width 226 height 20
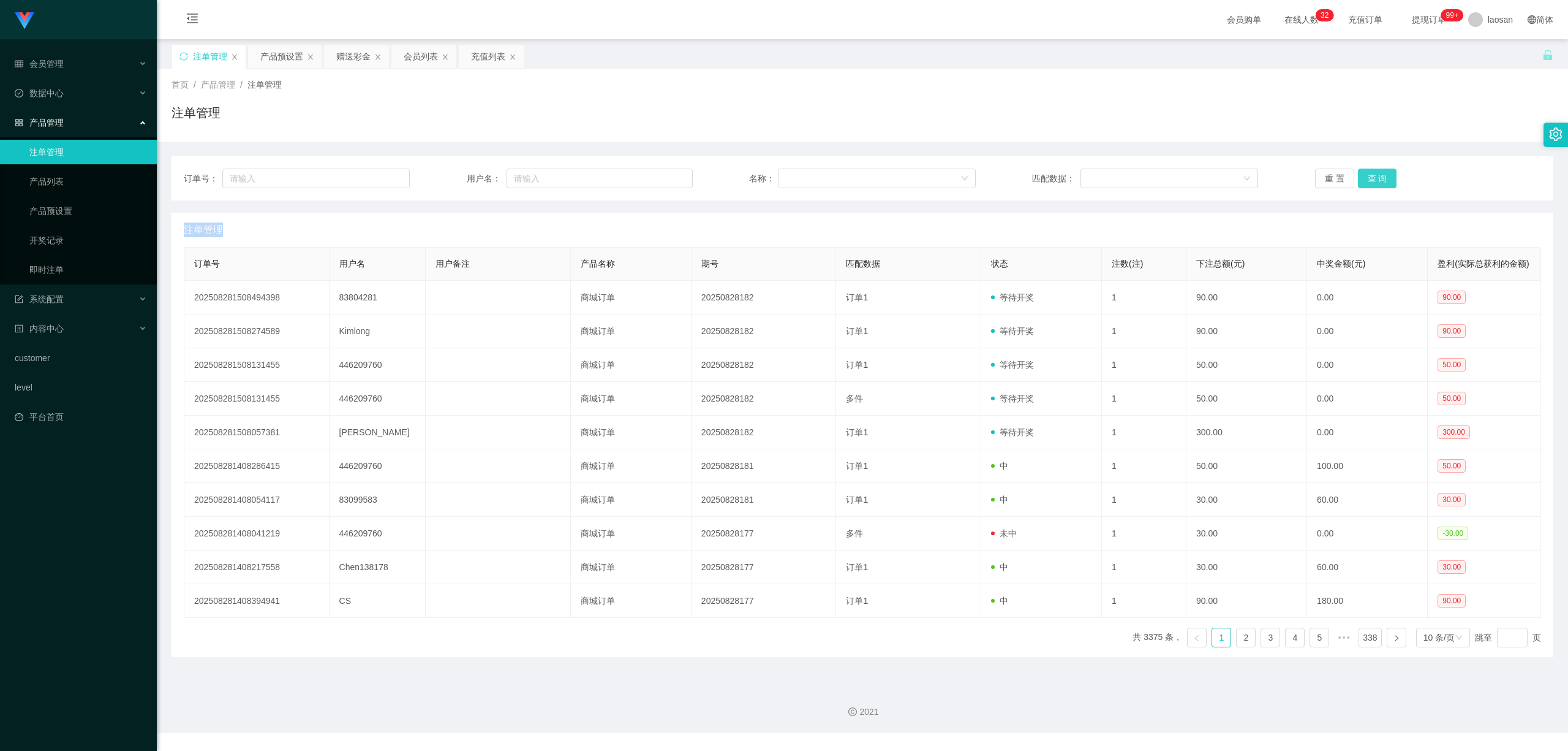
click at [1376, 172] on button "查 询" at bounding box center [1377, 178] width 39 height 20
click at [1376, 172] on div "重 置 查 询" at bounding box center [1428, 178] width 226 height 20
click at [1376, 172] on button "查 询" at bounding box center [1377, 178] width 39 height 20
click at [1376, 172] on div "重 置 查 询" at bounding box center [1428, 178] width 226 height 20
click at [1376, 172] on button "查 询" at bounding box center [1383, 178] width 52 height 20
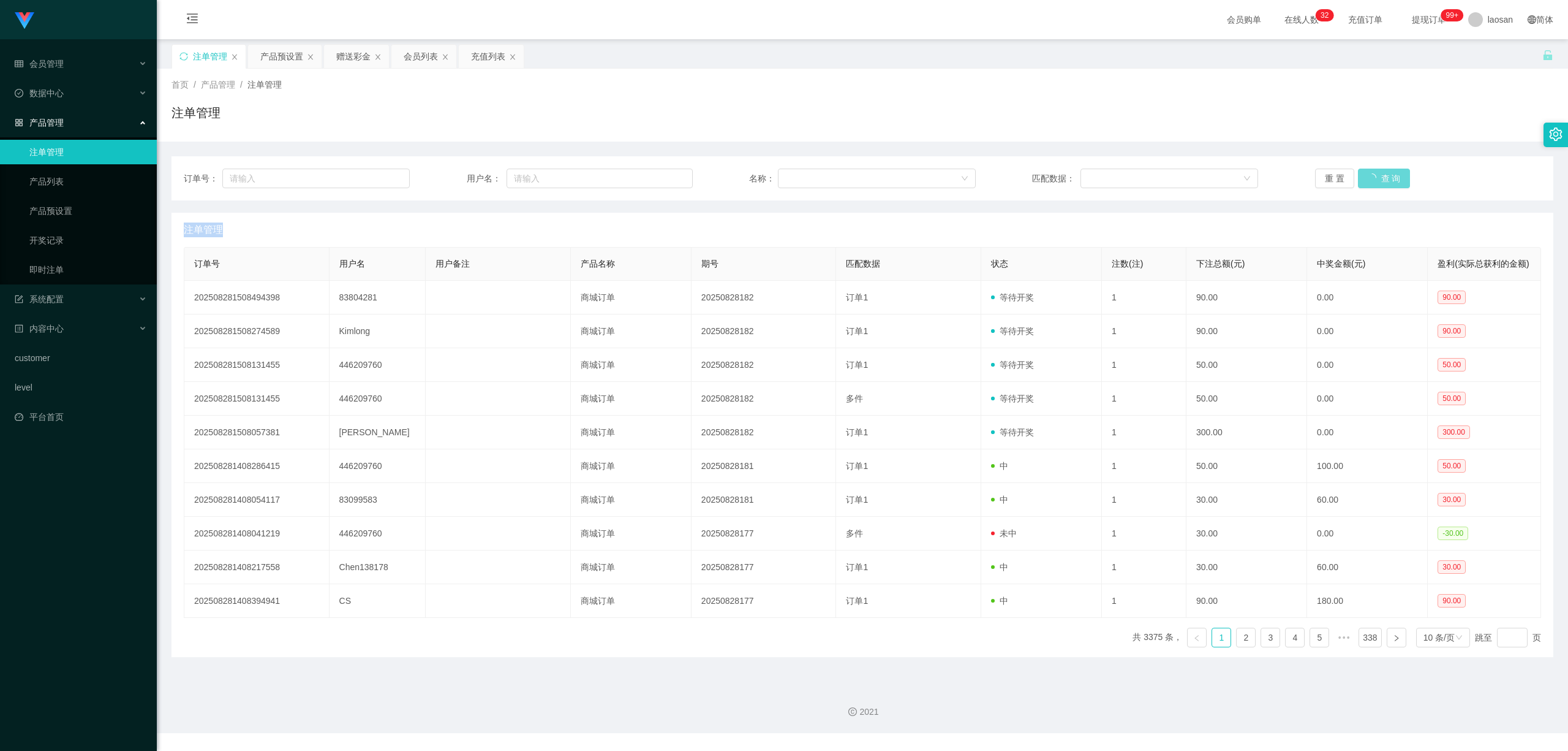
click at [1376, 172] on div "重 置 查 询" at bounding box center [1428, 178] width 226 height 20
click at [1376, 172] on button "查 询" at bounding box center [1377, 178] width 39 height 20
click at [1376, 172] on div "重 置 查 询" at bounding box center [1428, 178] width 226 height 20
click at [1376, 172] on button "查 询" at bounding box center [1377, 178] width 39 height 20
click at [1376, 172] on div "重 置 查 询" at bounding box center [1428, 178] width 226 height 20
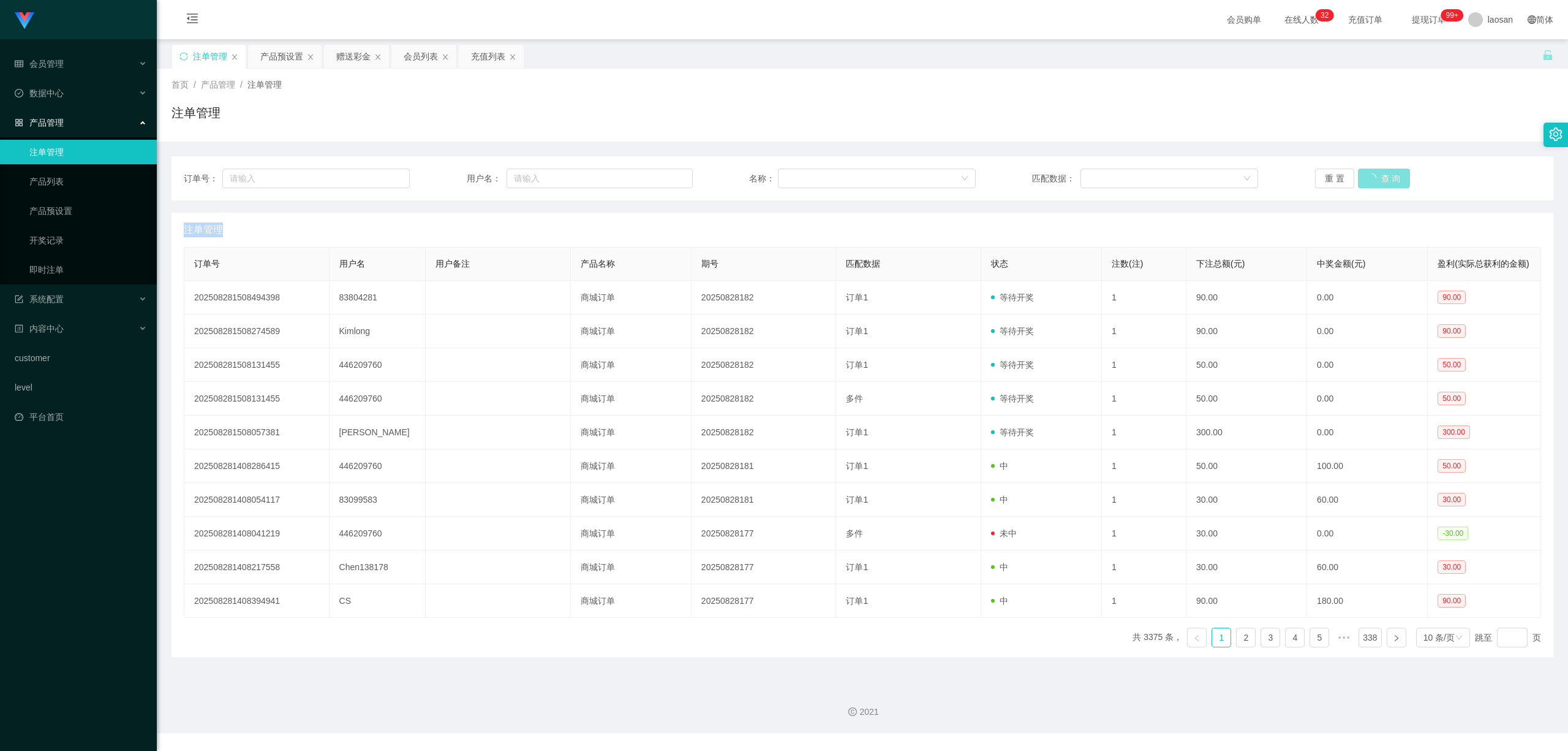
click at [1376, 172] on button "查 询" at bounding box center [1383, 178] width 52 height 20
click at [1376, 172] on div "重 置 查 询" at bounding box center [1428, 178] width 226 height 20
click at [1376, 172] on button "查 询" at bounding box center [1377, 178] width 39 height 20
click at [1376, 172] on div "重 置 查 询" at bounding box center [1428, 178] width 226 height 20
click at [1376, 172] on button "查 询" at bounding box center [1377, 178] width 39 height 20
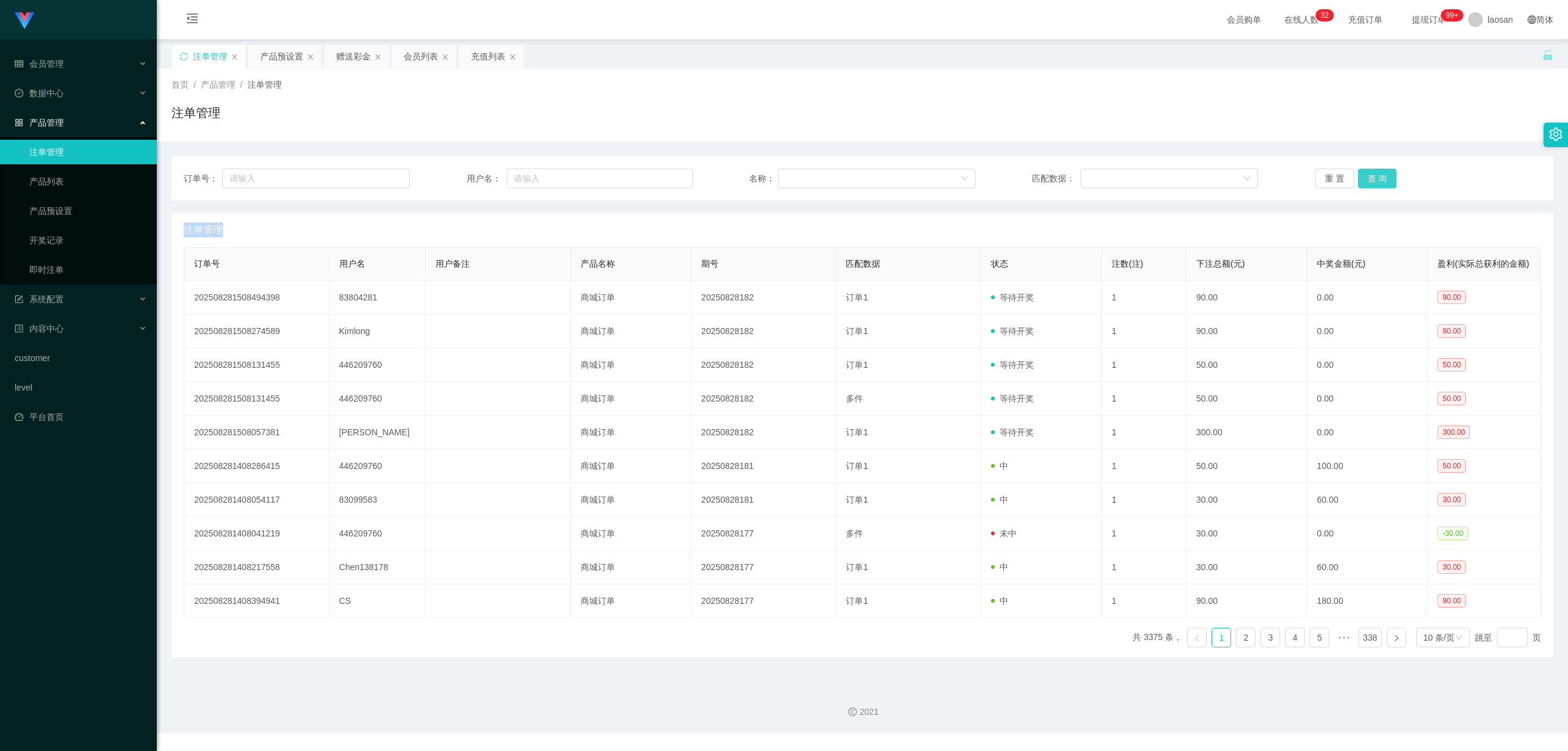
click at [1376, 172] on div "重 置 查 询" at bounding box center [1428, 178] width 226 height 20
click at [1376, 172] on button "查 询" at bounding box center [1377, 178] width 39 height 20
click at [1370, 187] on button "查 询" at bounding box center [1377, 178] width 39 height 20
click at [1372, 182] on button "查 询" at bounding box center [1377, 178] width 39 height 20
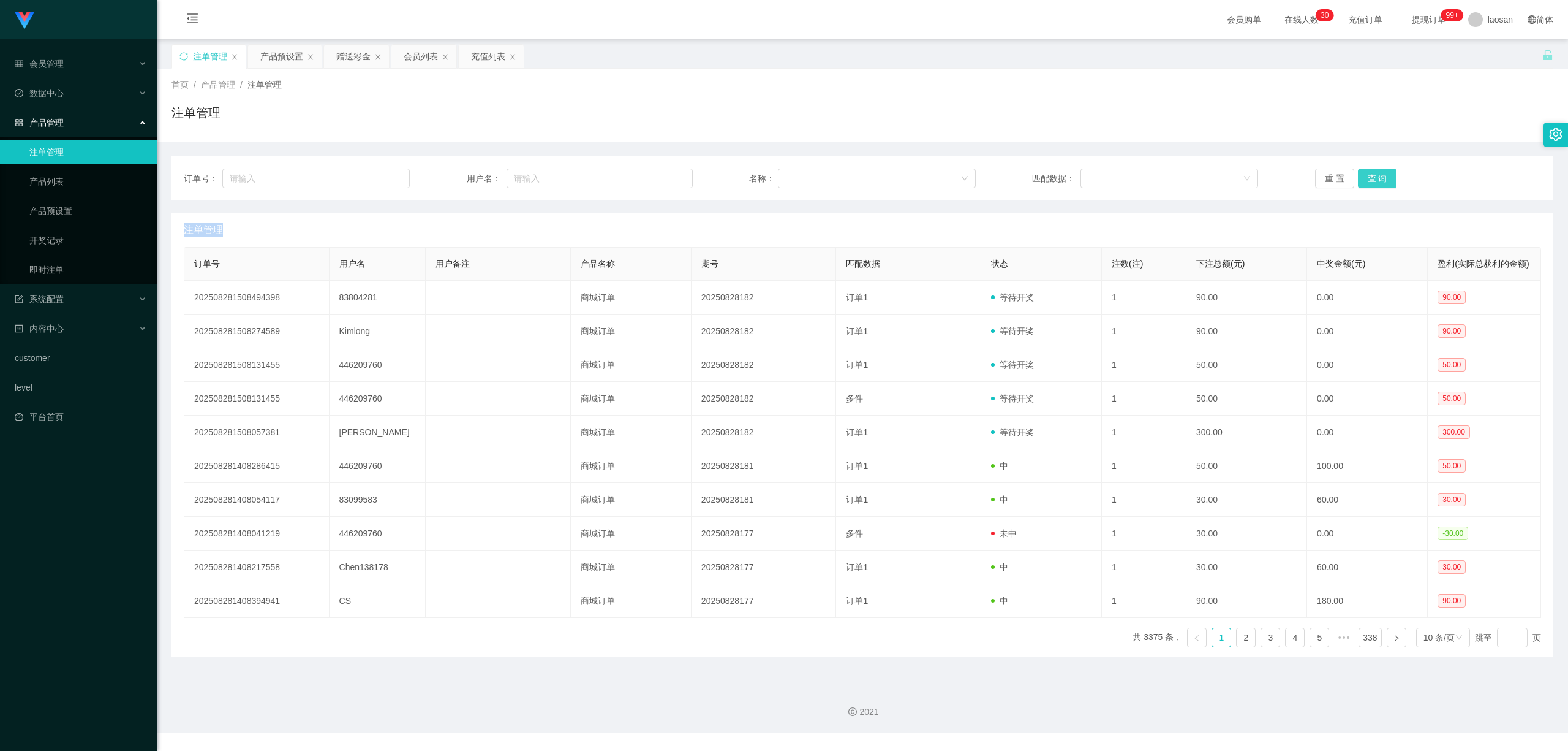
click at [1380, 174] on button "查 询" at bounding box center [1377, 178] width 39 height 20
click at [1380, 174] on div "重 置 查 询" at bounding box center [1428, 178] width 226 height 20
click at [1380, 174] on button "查 询" at bounding box center [1377, 178] width 39 height 20
click at [1380, 174] on div "重 置 查 询" at bounding box center [1428, 178] width 226 height 20
click at [1380, 174] on button "查 询" at bounding box center [1383, 178] width 52 height 20
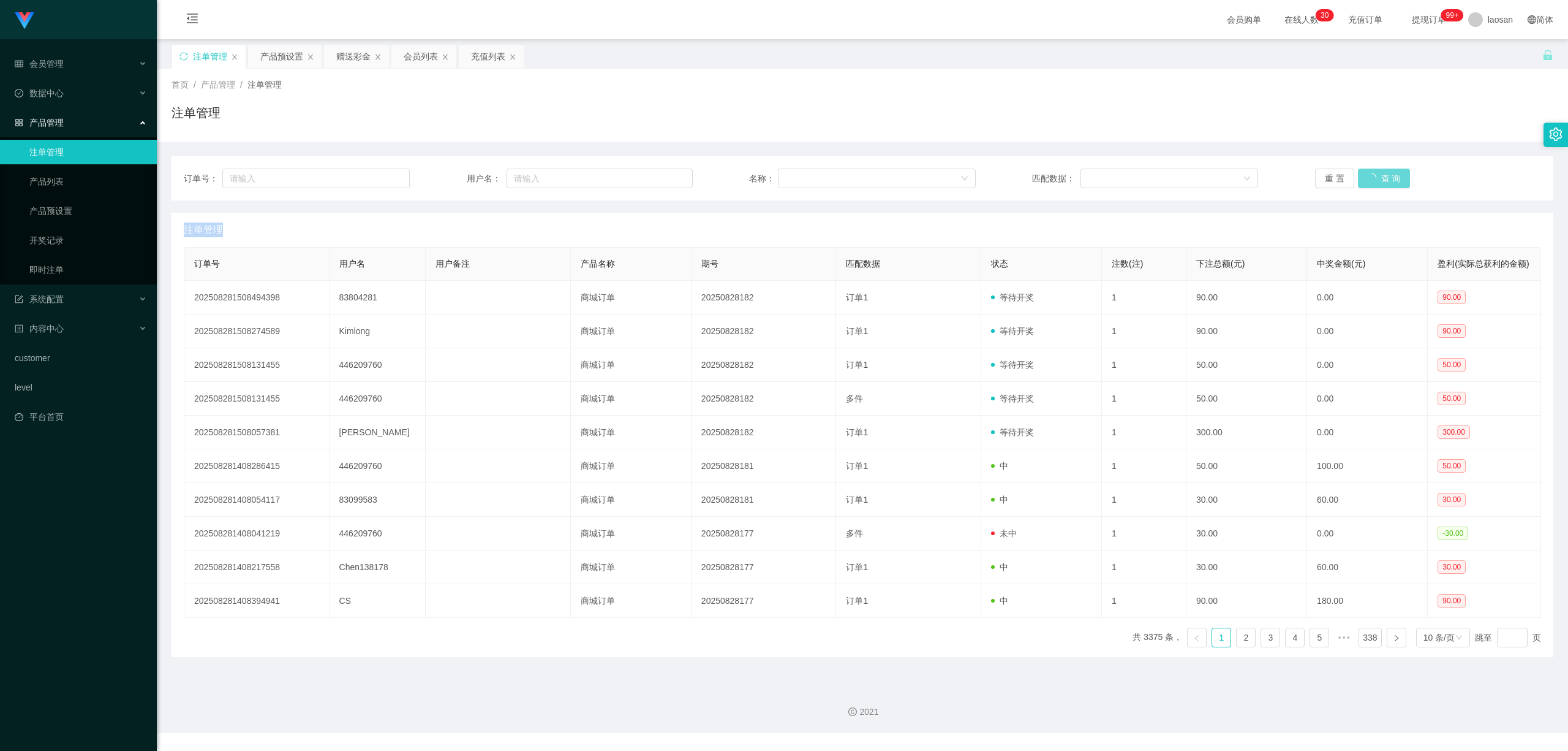
click at [1380, 174] on div "重 置 查 询" at bounding box center [1428, 178] width 226 height 20
click at [1380, 174] on button "查 询" at bounding box center [1377, 178] width 39 height 20
click at [1380, 174] on div "重 置 查 询" at bounding box center [1428, 178] width 226 height 20
click at [1380, 174] on button "查 询" at bounding box center [1377, 178] width 39 height 20
click at [1380, 174] on div "重 置 查 询" at bounding box center [1428, 178] width 226 height 20
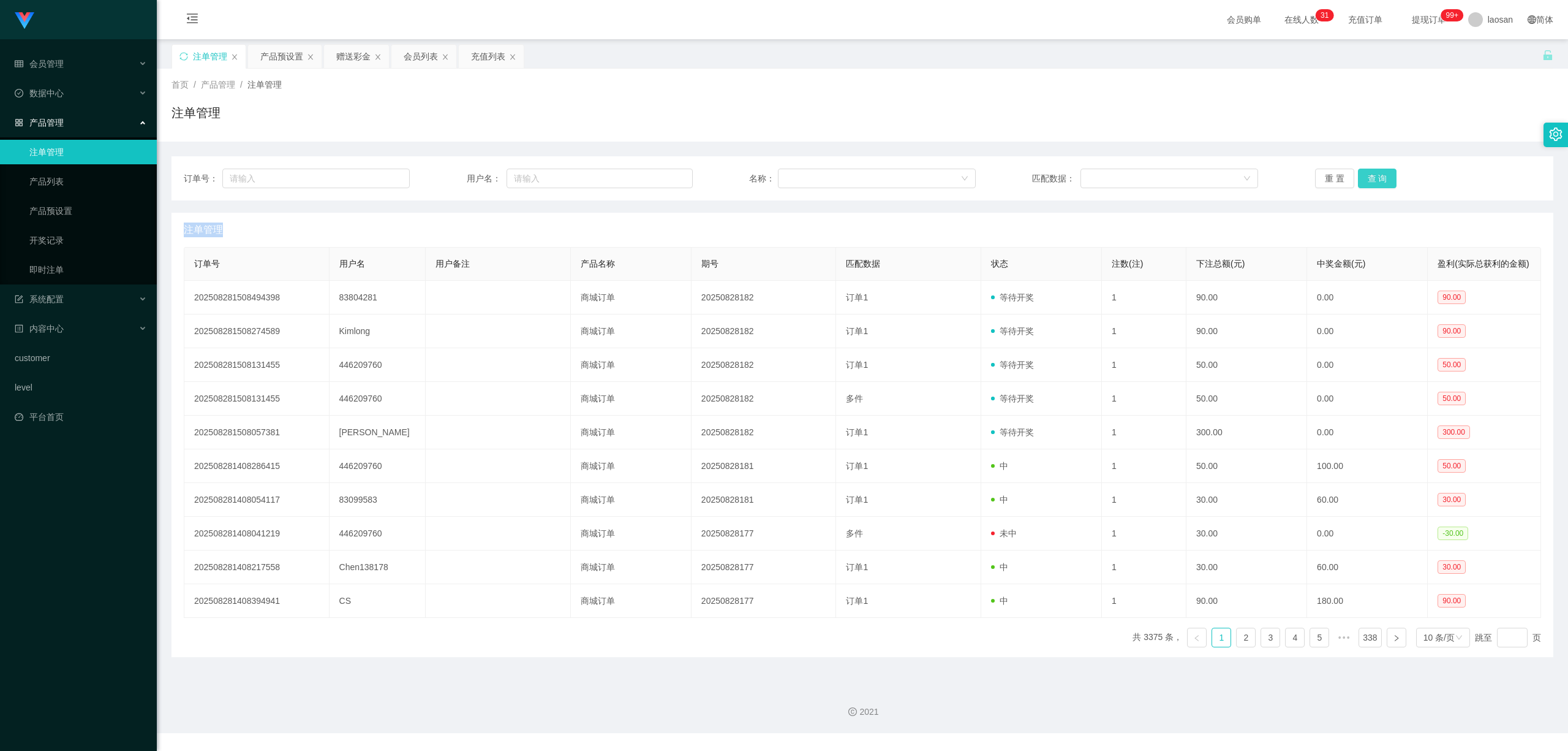
click at [1380, 174] on button "查 询" at bounding box center [1377, 178] width 39 height 20
click at [1380, 174] on div "重 置 查 询" at bounding box center [1428, 178] width 226 height 20
click at [1380, 174] on button "查 询" at bounding box center [1377, 178] width 39 height 20
click at [1380, 174] on div "重 置 查 询" at bounding box center [1428, 178] width 226 height 20
click at [1380, 174] on button "查 询" at bounding box center [1377, 178] width 39 height 20
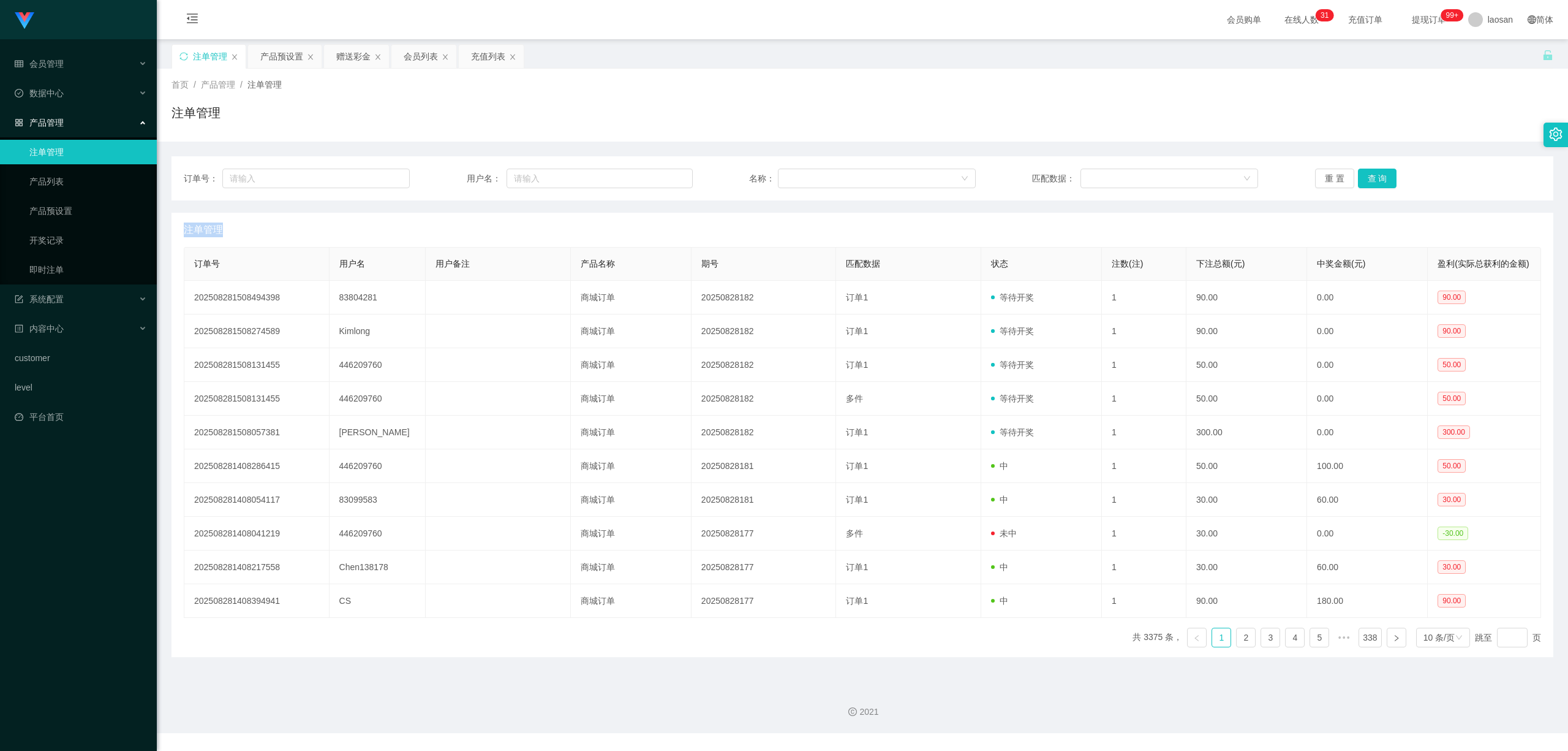
click at [1380, 174] on div "重 置 查 询" at bounding box center [1428, 178] width 226 height 20
click at [1380, 174] on button "查 询" at bounding box center [1377, 178] width 39 height 20
click at [1380, 174] on div "重 置 查 询" at bounding box center [1428, 178] width 226 height 20
click at [1380, 174] on button "查 询" at bounding box center [1377, 178] width 39 height 20
click at [1380, 174] on div "重 置 查 询" at bounding box center [1428, 178] width 226 height 20
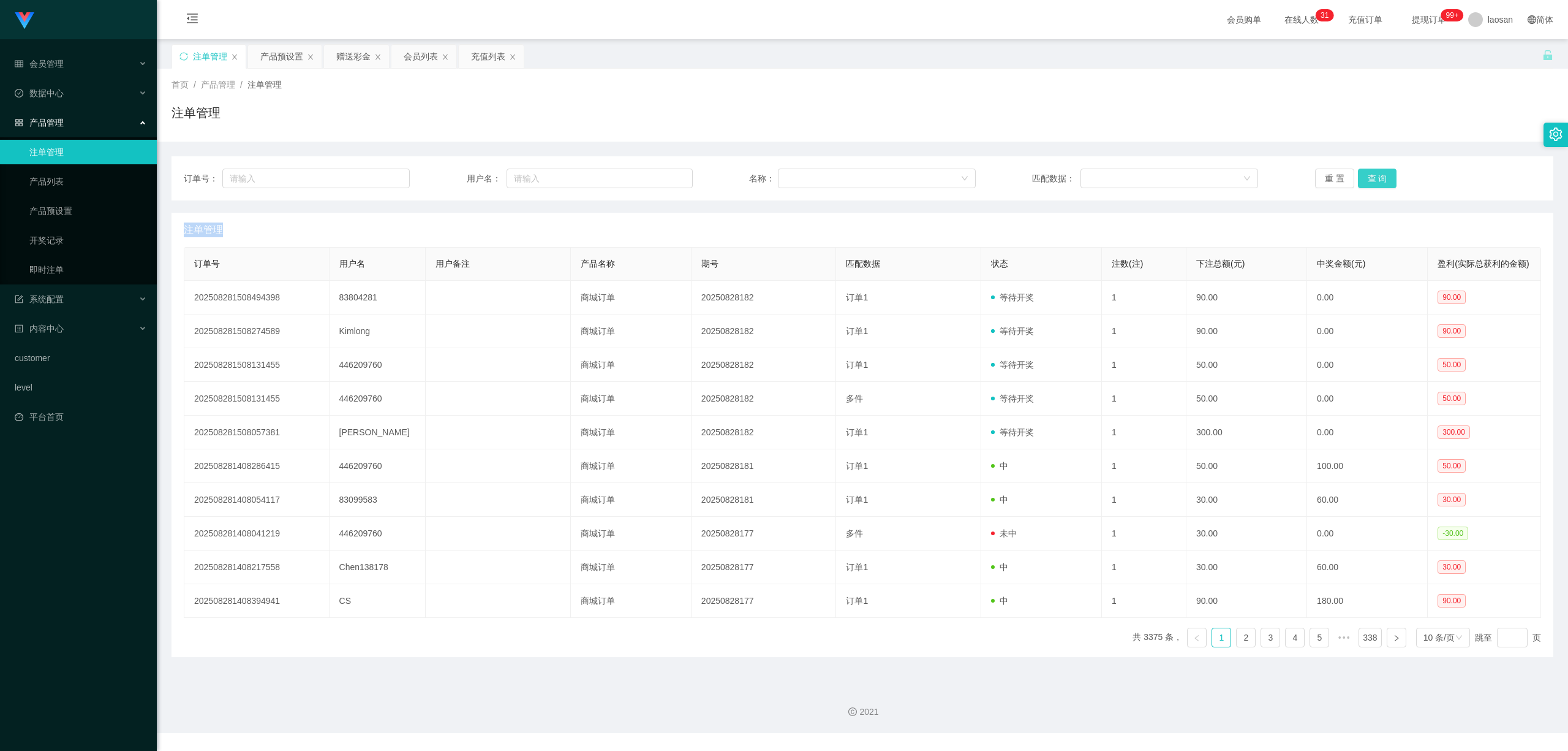
click at [1380, 174] on button "查 询" at bounding box center [1377, 178] width 39 height 20
click at [1380, 174] on div "重 置 查 询" at bounding box center [1428, 178] width 226 height 20
click at [1380, 174] on button "查 询" at bounding box center [1377, 178] width 39 height 20
click at [1380, 174] on div "重 置 查 询" at bounding box center [1428, 178] width 226 height 20
click at [1380, 174] on button "查 询" at bounding box center [1377, 178] width 39 height 20
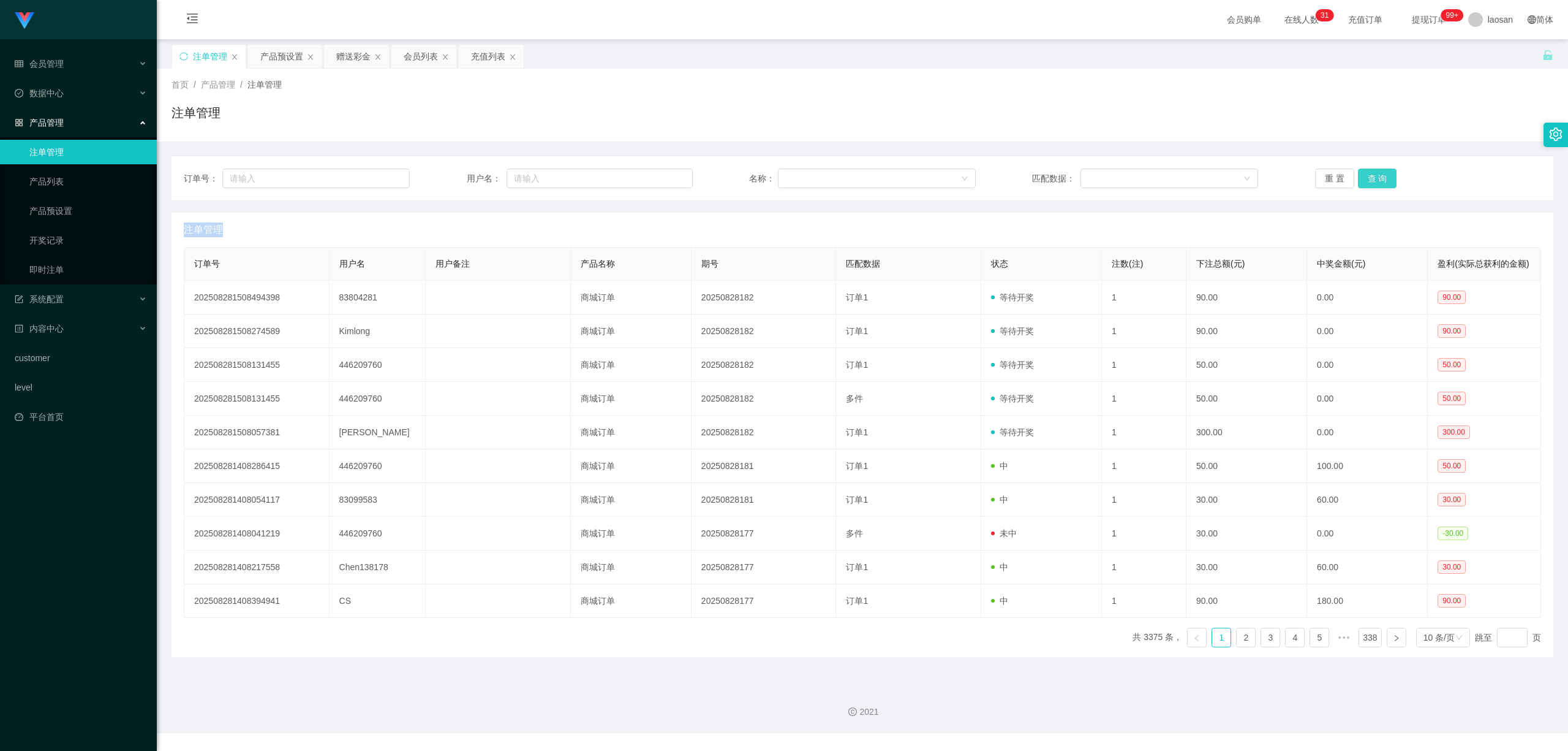
click at [1380, 174] on button "查 询" at bounding box center [1377, 178] width 39 height 20
click at [1368, 183] on button "查 询" at bounding box center [1377, 178] width 39 height 20
click at [1368, 182] on button "查 询" at bounding box center [1377, 178] width 39 height 20
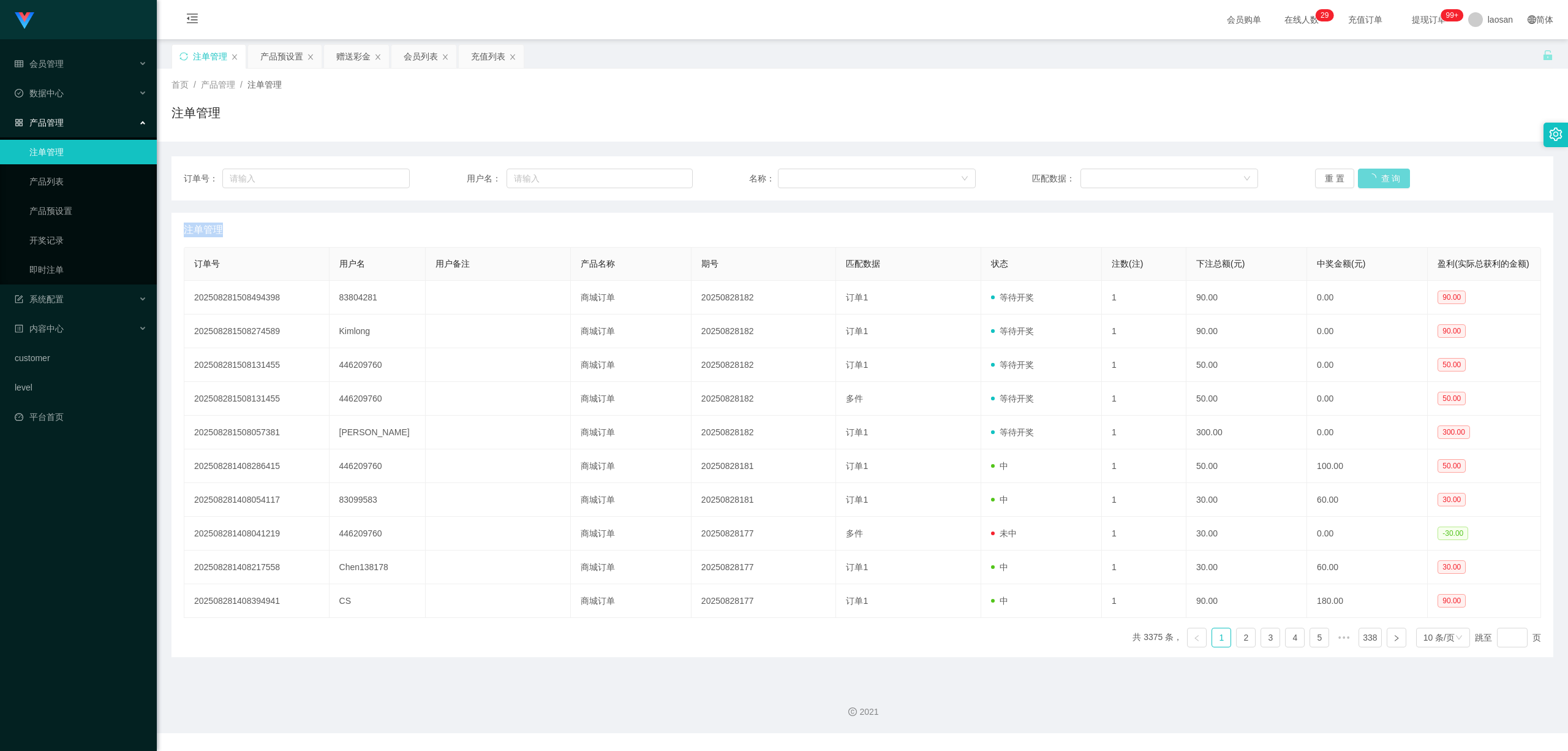
click at [1368, 182] on div "重 置 查 询" at bounding box center [1428, 178] width 226 height 20
click at [1368, 182] on button "查 询" at bounding box center [1383, 178] width 52 height 20
click at [1378, 180] on button "查 询" at bounding box center [1377, 178] width 39 height 20
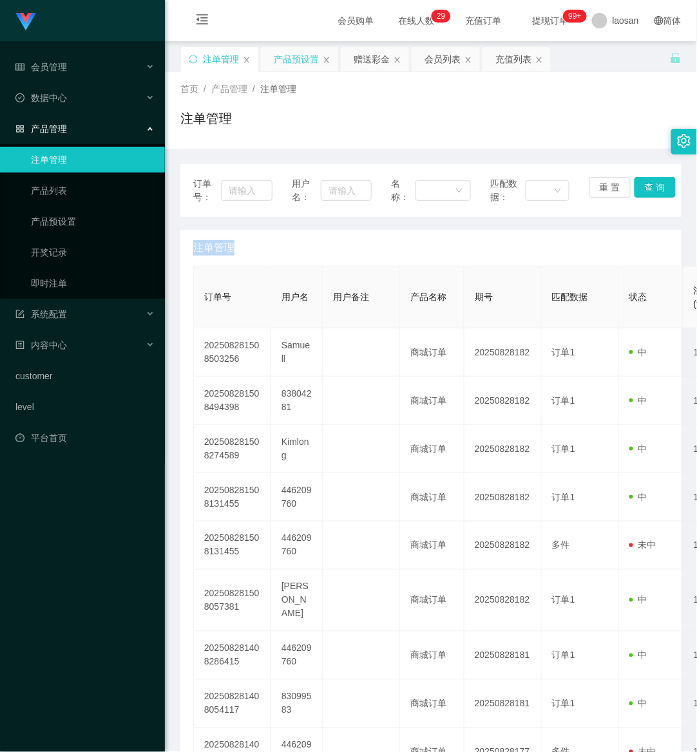
click at [312, 61] on div "产品预设置" at bounding box center [296, 59] width 45 height 24
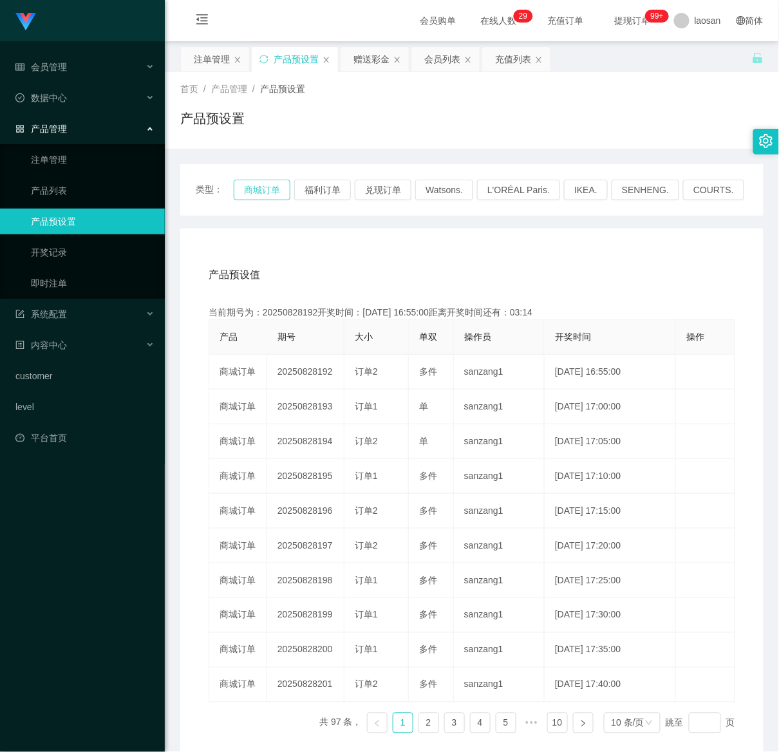
click at [273, 192] on button "商城订单" at bounding box center [262, 190] width 57 height 21
click at [260, 191] on button "商城订单" at bounding box center [262, 190] width 57 height 21
click at [201, 55] on div "注单管理" at bounding box center [212, 59] width 36 height 24
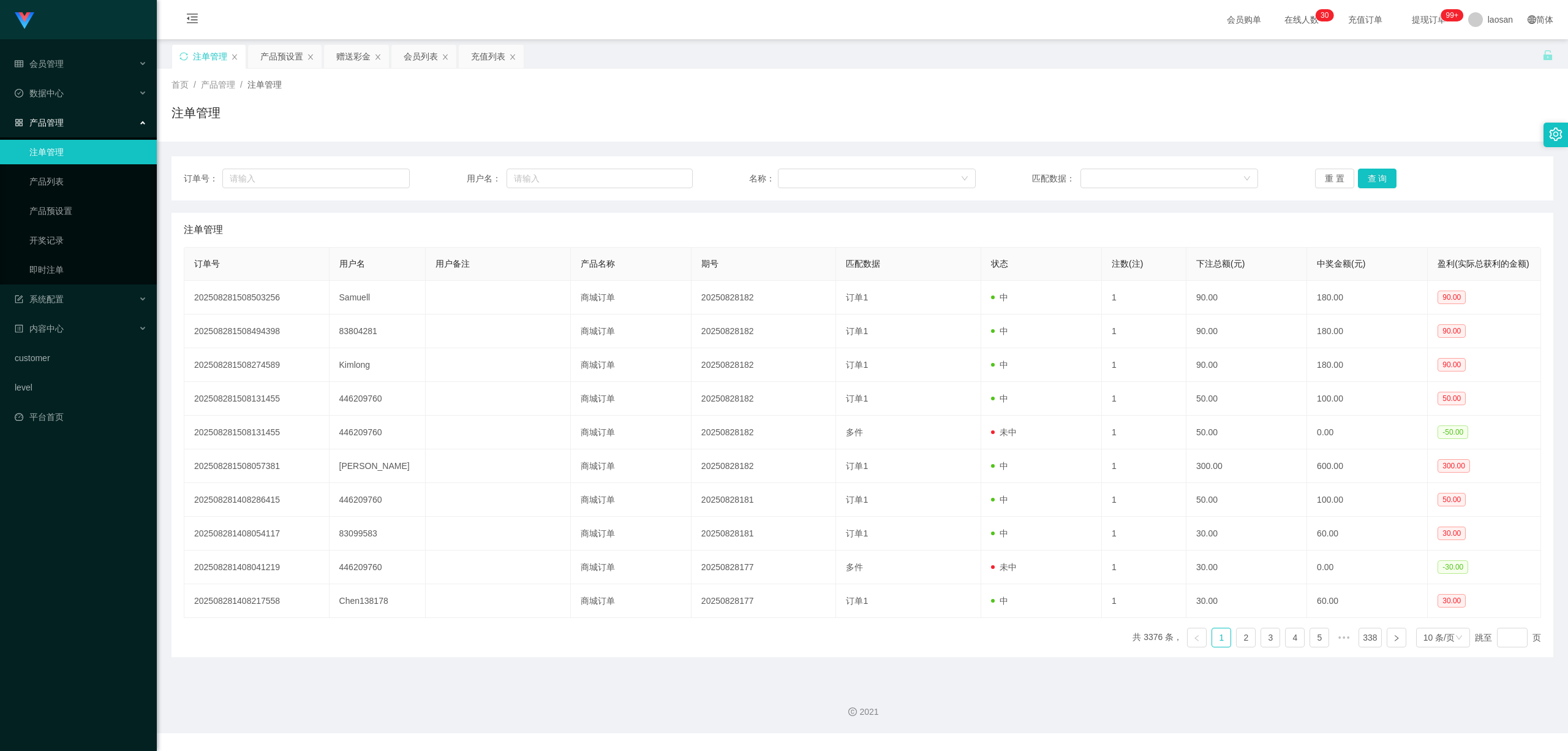
click at [1361, 160] on div "订单号： 用户名： 名称： 匹配数据： 重 置 查 询" at bounding box center [862, 178] width 1382 height 44
click at [1372, 171] on button "查 询" at bounding box center [1377, 178] width 39 height 20
click at [1373, 172] on div "重 置 查 询" at bounding box center [1428, 178] width 226 height 20
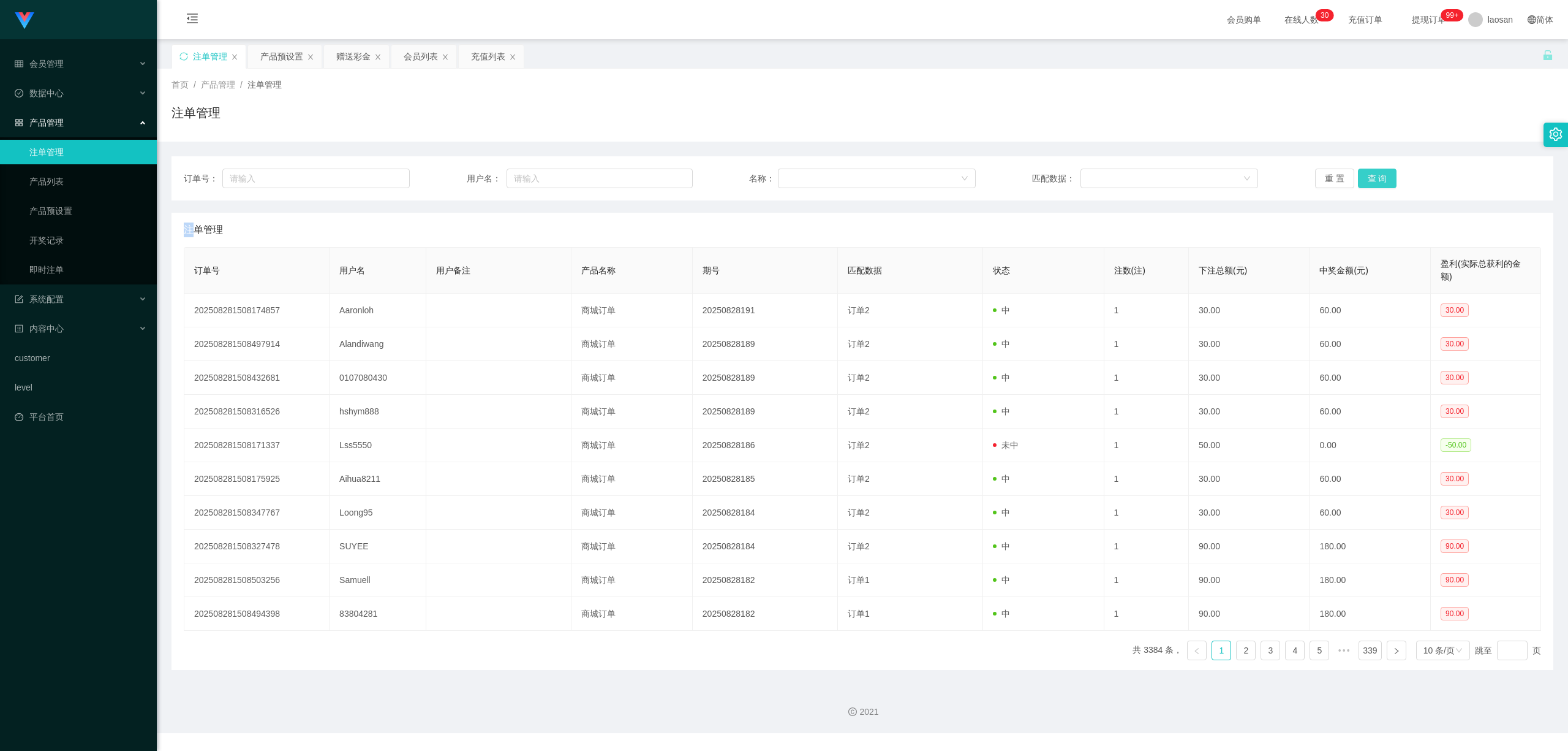
click at [1375, 174] on button "查 询" at bounding box center [1377, 178] width 39 height 20
click at [1375, 174] on div "重 置 查 询" at bounding box center [1428, 178] width 226 height 20
click at [1375, 174] on button "查 询" at bounding box center [1383, 178] width 52 height 20
click at [1375, 174] on div "重 置 查 询" at bounding box center [1428, 178] width 226 height 20
click at [1375, 174] on button "查 询" at bounding box center [1377, 178] width 39 height 20
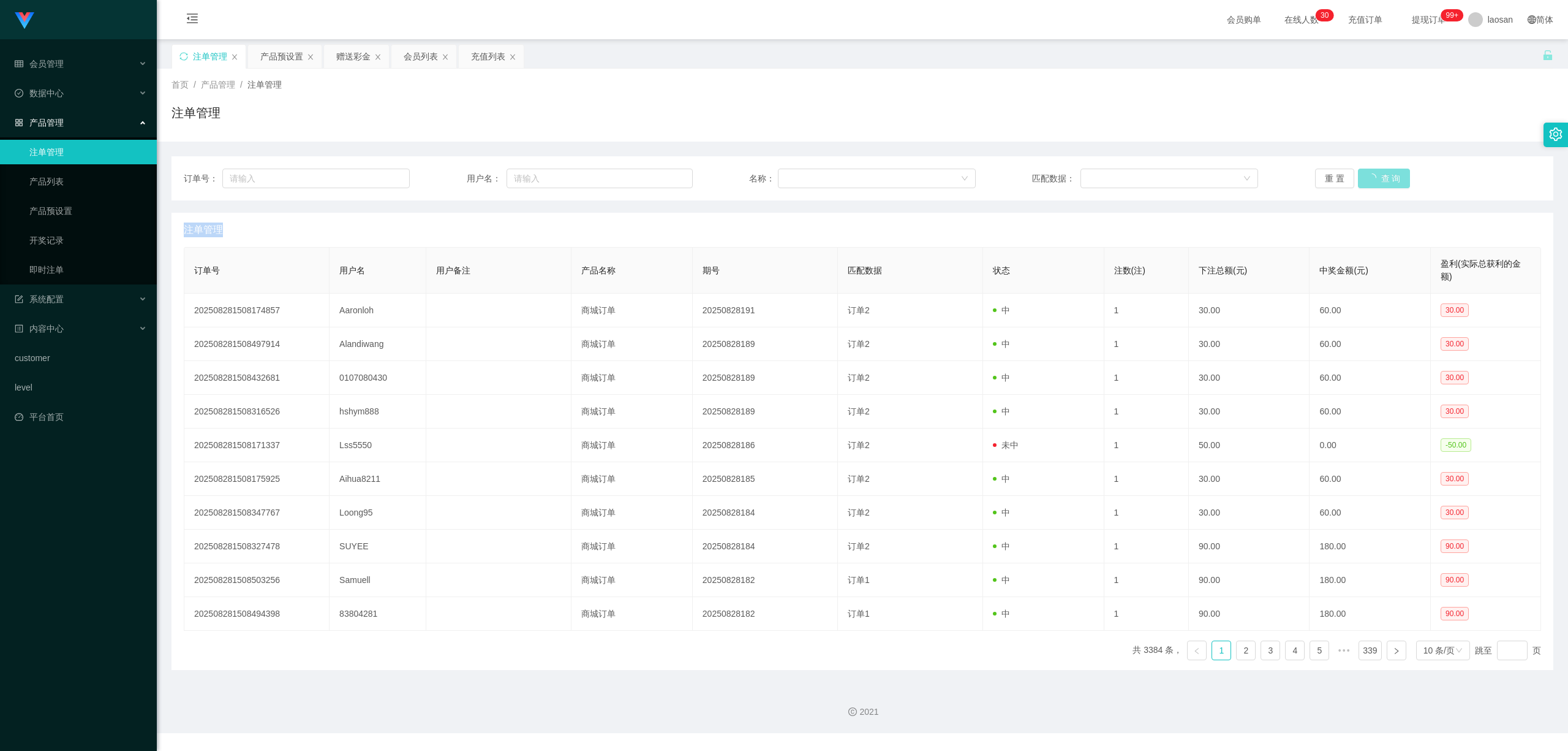
click at [1375, 174] on button "查 询" at bounding box center [1383, 178] width 52 height 20
click at [1375, 174] on button "查 询" at bounding box center [1377, 178] width 39 height 20
click at [1375, 174] on div "重 置 查 询" at bounding box center [1428, 178] width 226 height 20
click at [1375, 174] on button "查 询" at bounding box center [1377, 178] width 39 height 20
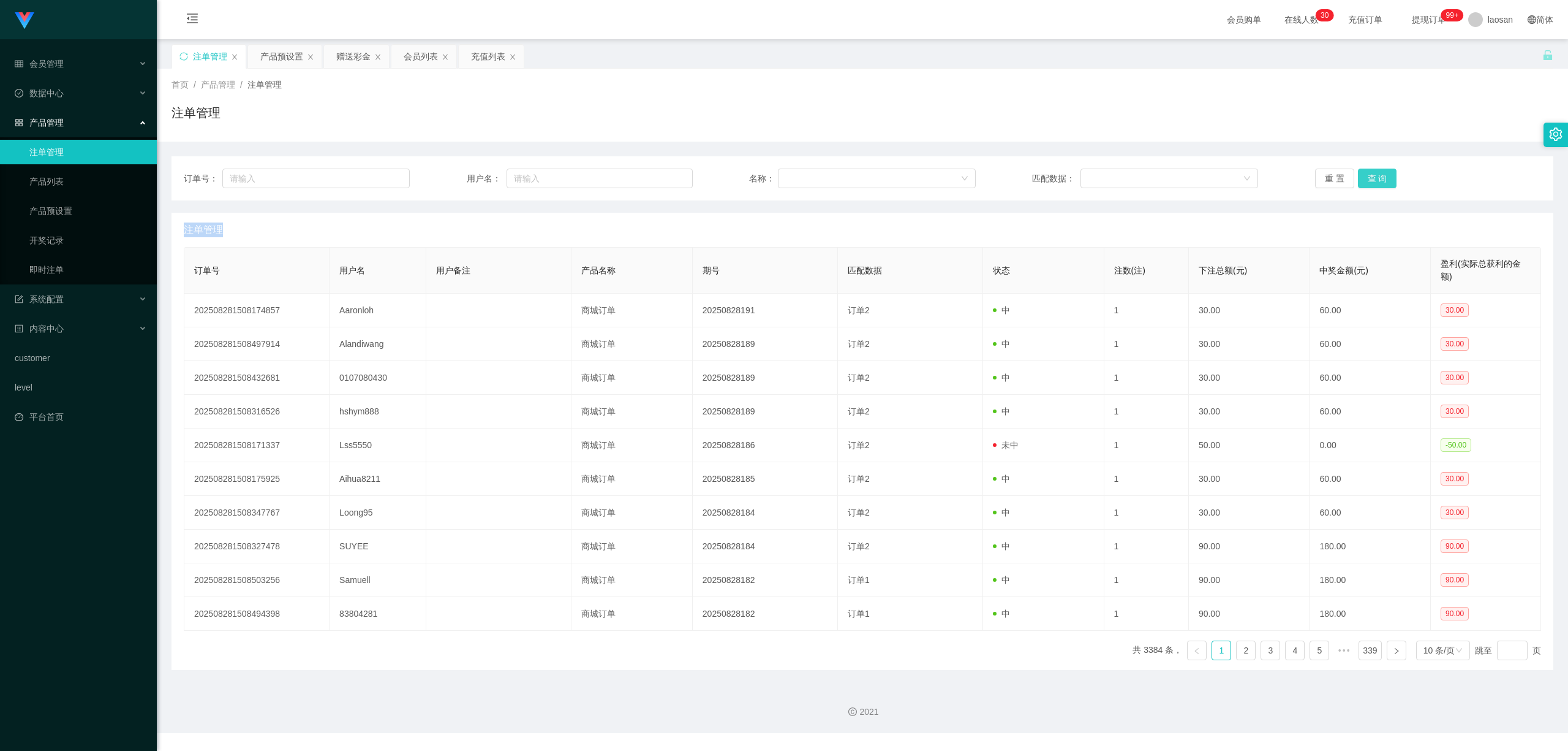
click at [1375, 174] on button "查 询" at bounding box center [1377, 178] width 39 height 20
click at [1375, 174] on div "重 置 查 询" at bounding box center [1428, 178] width 226 height 20
click at [1375, 174] on button "查 询" at bounding box center [1377, 178] width 39 height 20
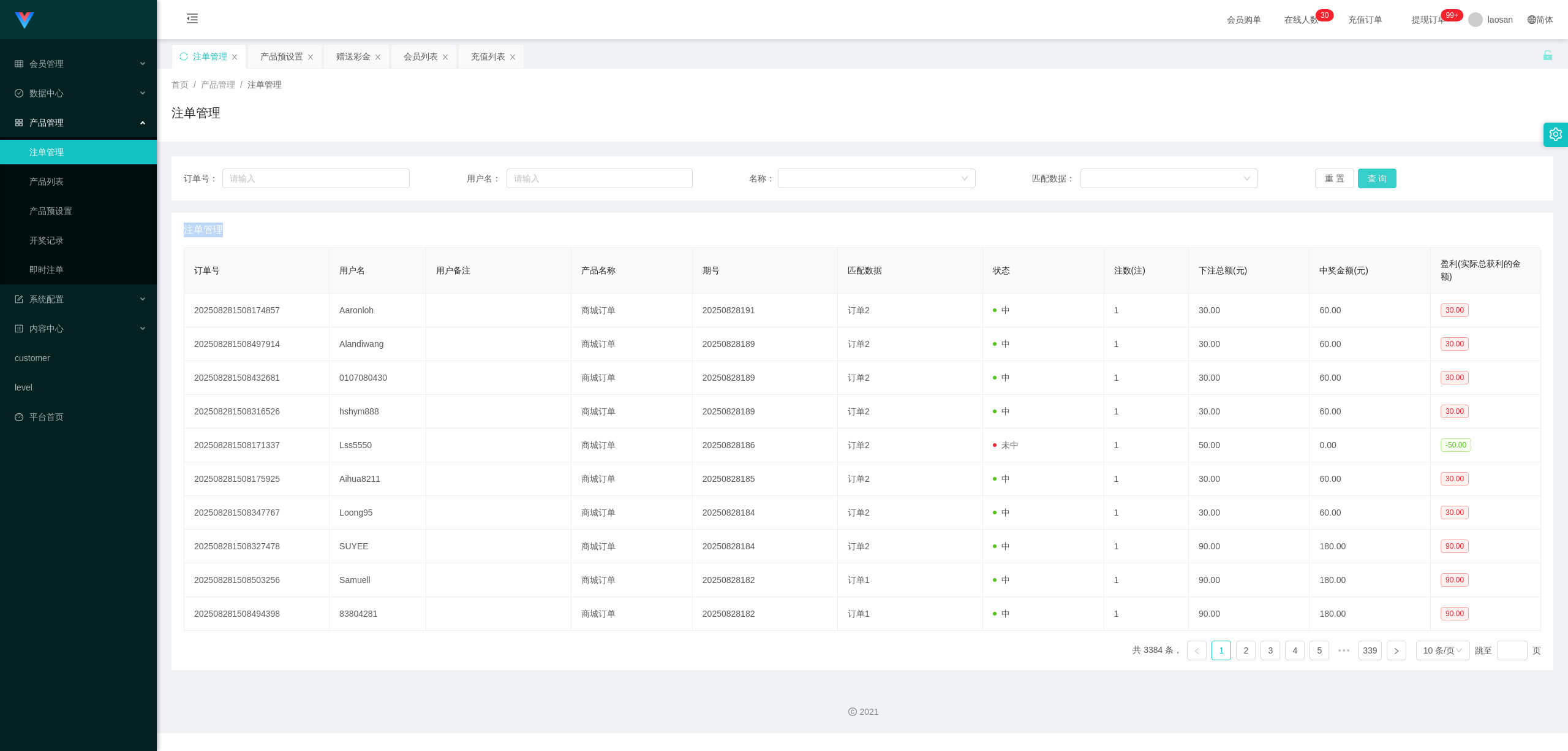
click at [1375, 174] on button "查 询" at bounding box center [1377, 178] width 39 height 20
click at [1375, 174] on div "重 置 查 询" at bounding box center [1428, 178] width 226 height 20
click at [1375, 174] on button "查 询" at bounding box center [1377, 178] width 39 height 20
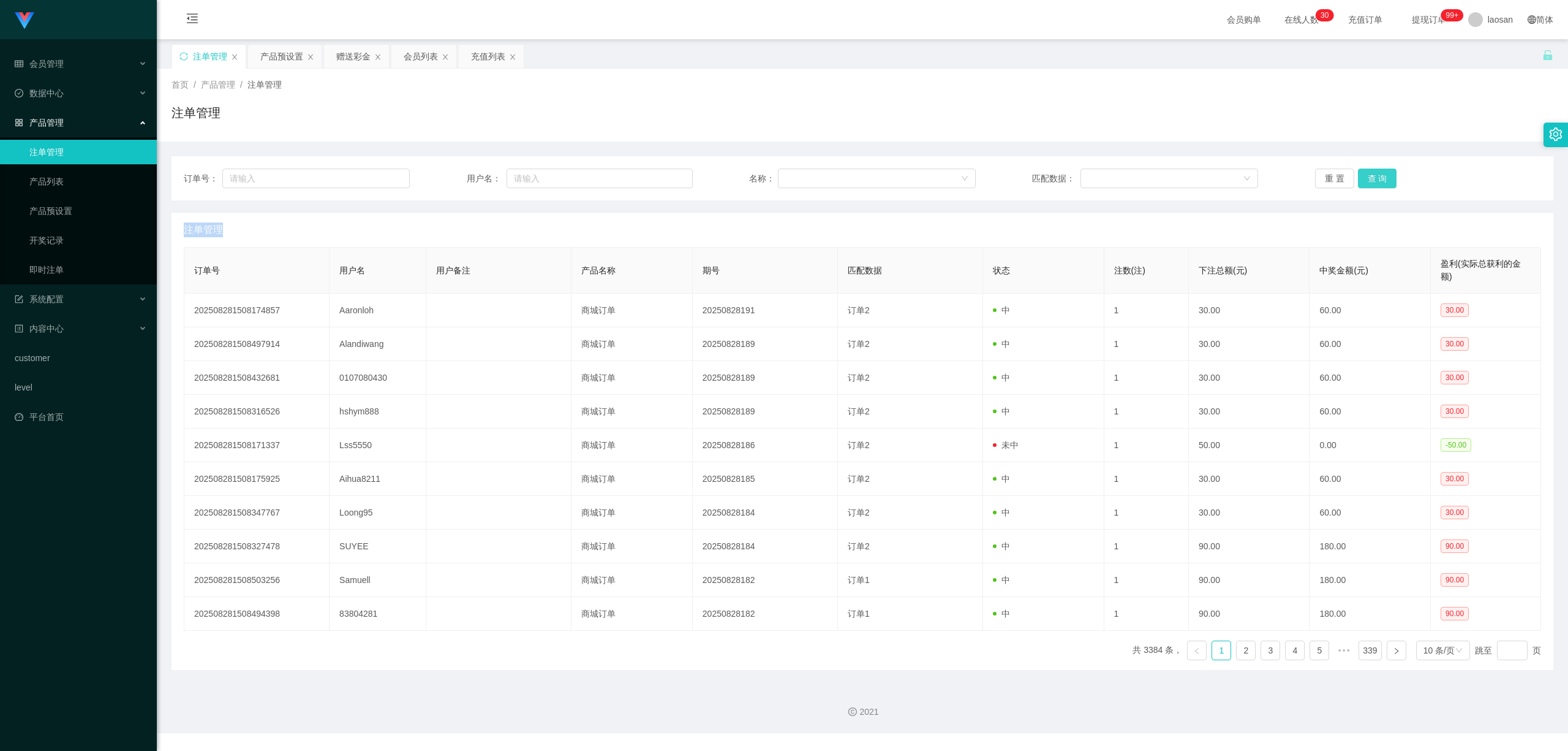
click at [1375, 174] on div "重 置 查 询" at bounding box center [1428, 178] width 226 height 20
click at [1375, 174] on button "查 询" at bounding box center [1377, 178] width 39 height 20
click at [1375, 174] on div "重 置 查 询" at bounding box center [1428, 178] width 226 height 20
click at [1375, 174] on button "查 询" at bounding box center [1377, 178] width 39 height 20
click at [1364, 171] on button "查 询" at bounding box center [1377, 178] width 39 height 20
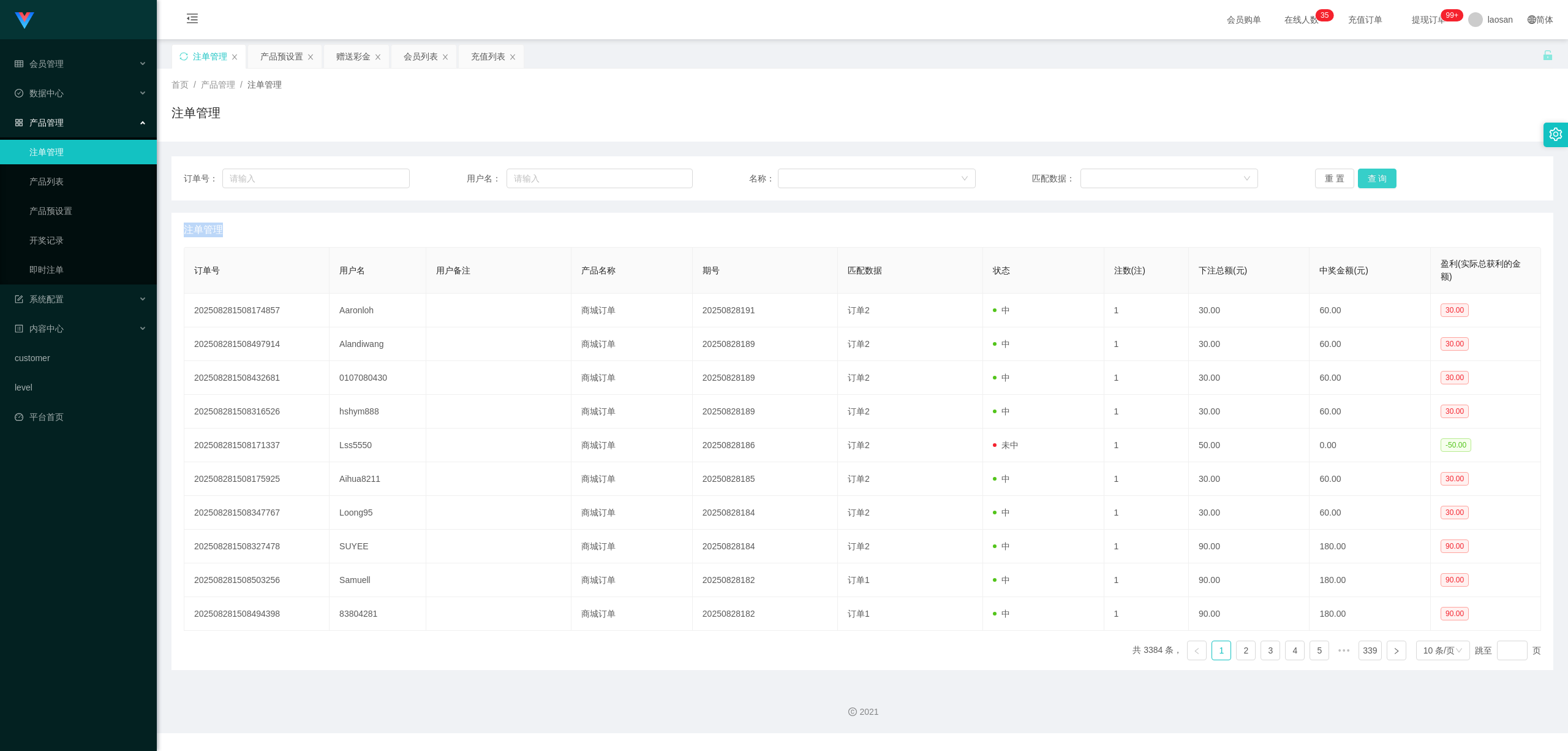
click at [1364, 171] on div "重 置 查 询" at bounding box center [1428, 178] width 226 height 20
click at [1364, 171] on button "查 询" at bounding box center [1377, 178] width 39 height 20
click at [1364, 171] on div "重 置 查 询" at bounding box center [1428, 178] width 226 height 20
click at [1364, 171] on button "查 询" at bounding box center [1377, 178] width 39 height 20
click at [1364, 171] on div "重 置 查 询" at bounding box center [1428, 178] width 226 height 20
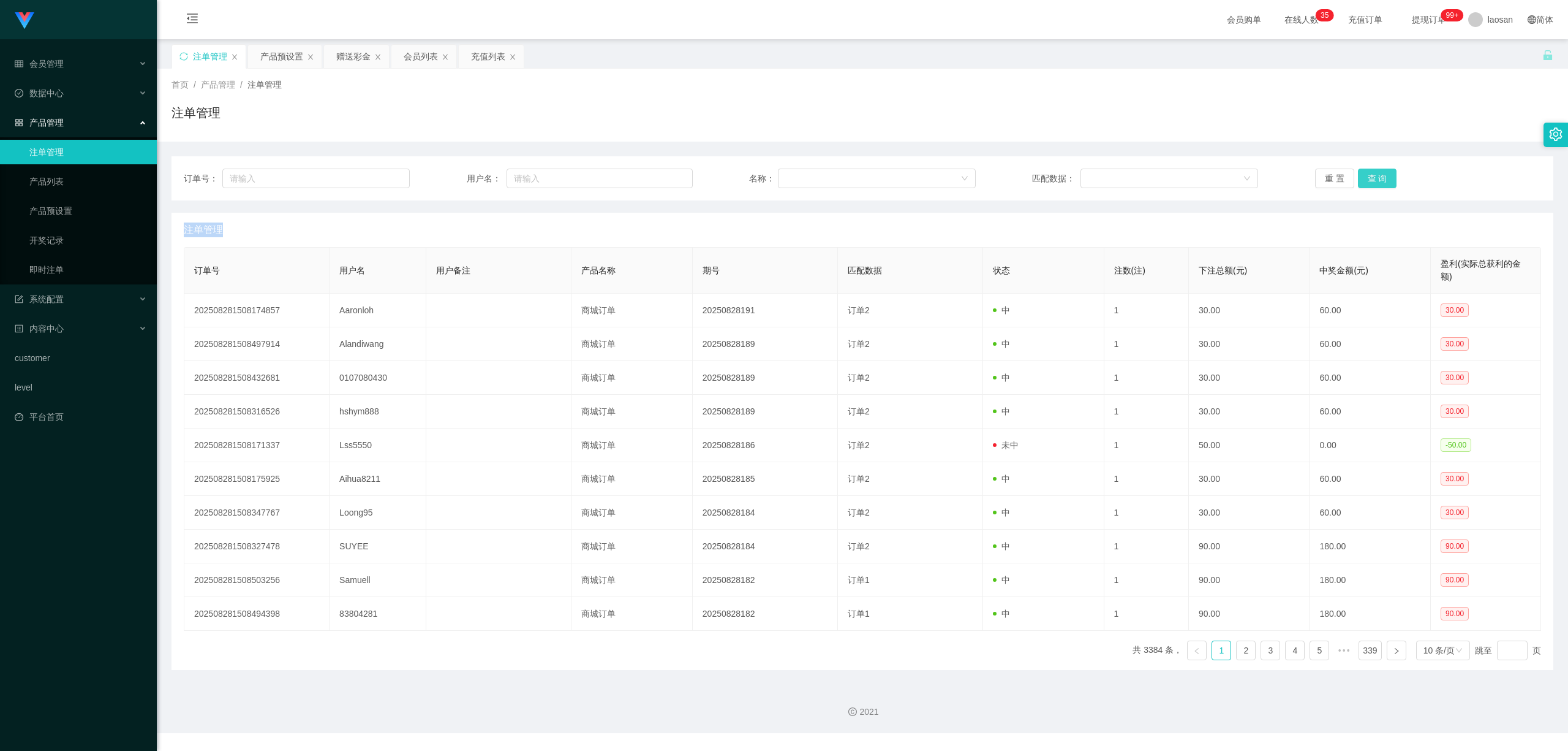
click at [1364, 171] on button "查 询" at bounding box center [1377, 178] width 39 height 20
click at [1364, 171] on div "重 置 查 询" at bounding box center [1428, 178] width 226 height 20
click at [1364, 171] on button "查 询" at bounding box center [1377, 178] width 39 height 20
click at [1364, 171] on div "重 置 查 询" at bounding box center [1428, 178] width 226 height 20
click at [1364, 171] on button "查 询" at bounding box center [1383, 178] width 52 height 20
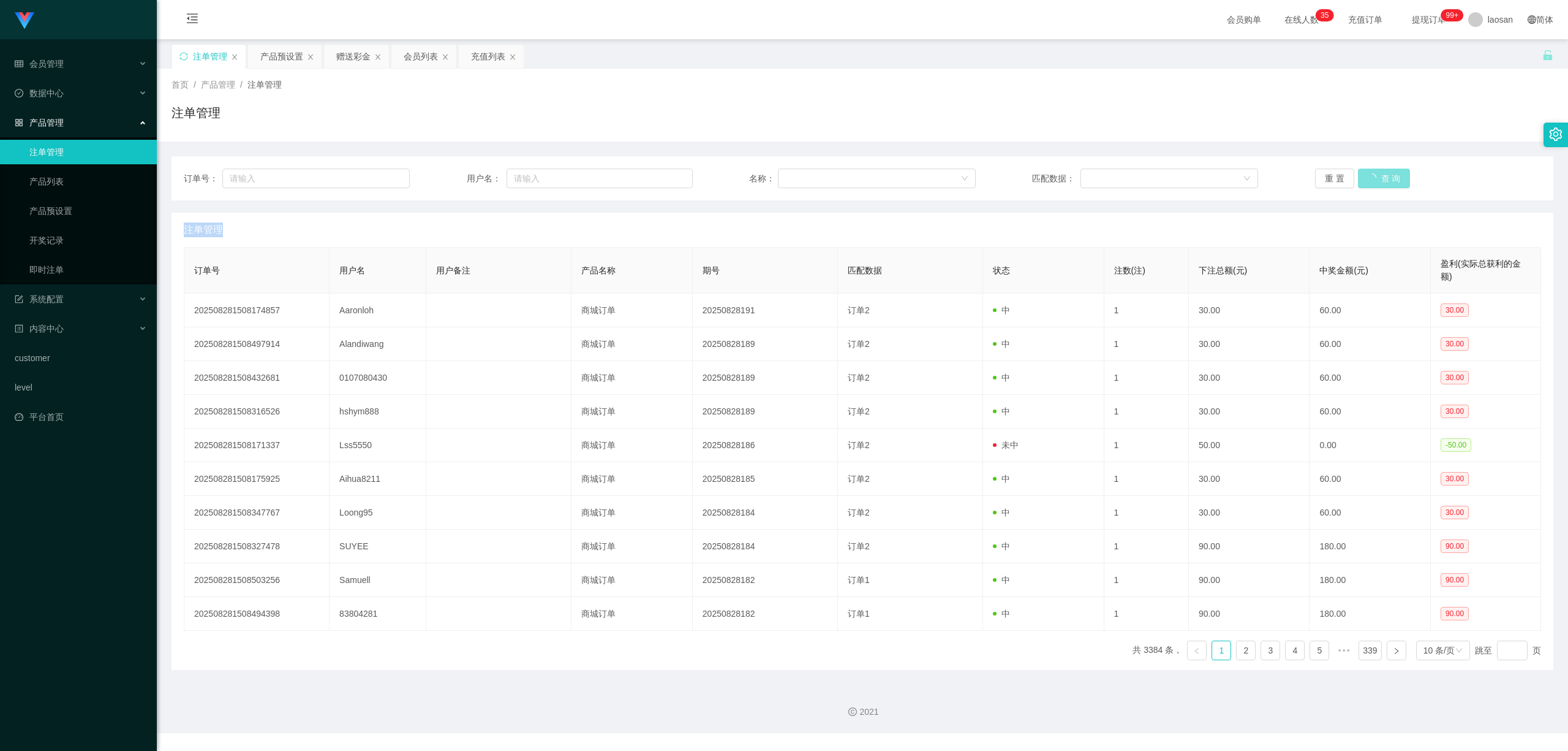
click at [1364, 171] on div "重 置 查 询" at bounding box center [1428, 178] width 226 height 20
click at [1364, 171] on button "查 询" at bounding box center [1377, 178] width 39 height 20
click at [1364, 171] on div "重 置 查 询" at bounding box center [1428, 178] width 226 height 20
click at [1364, 171] on button "查 询" at bounding box center [1377, 178] width 39 height 20
click at [1364, 171] on div "重 置 查 询" at bounding box center [1428, 178] width 226 height 20
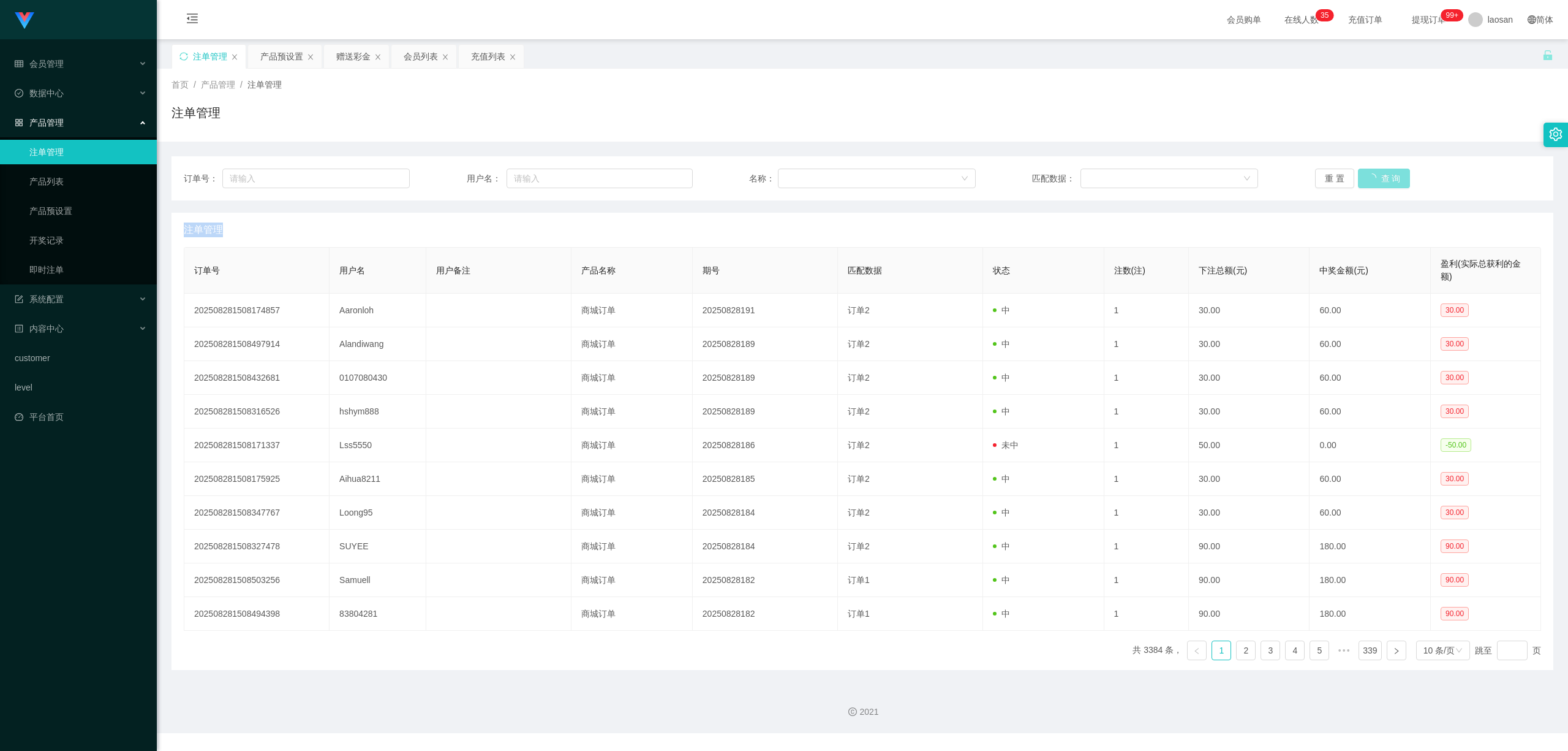
click at [1364, 171] on button "查 询" at bounding box center [1383, 178] width 52 height 20
click at [1365, 172] on div "重 置 查 询" at bounding box center [1428, 178] width 226 height 20
click at [1365, 172] on button "查 询" at bounding box center [1377, 178] width 39 height 20
click at [1365, 172] on div "重 置 查 询" at bounding box center [1428, 178] width 226 height 20
click at [1358, 176] on button "查 询" at bounding box center [1377, 178] width 39 height 20
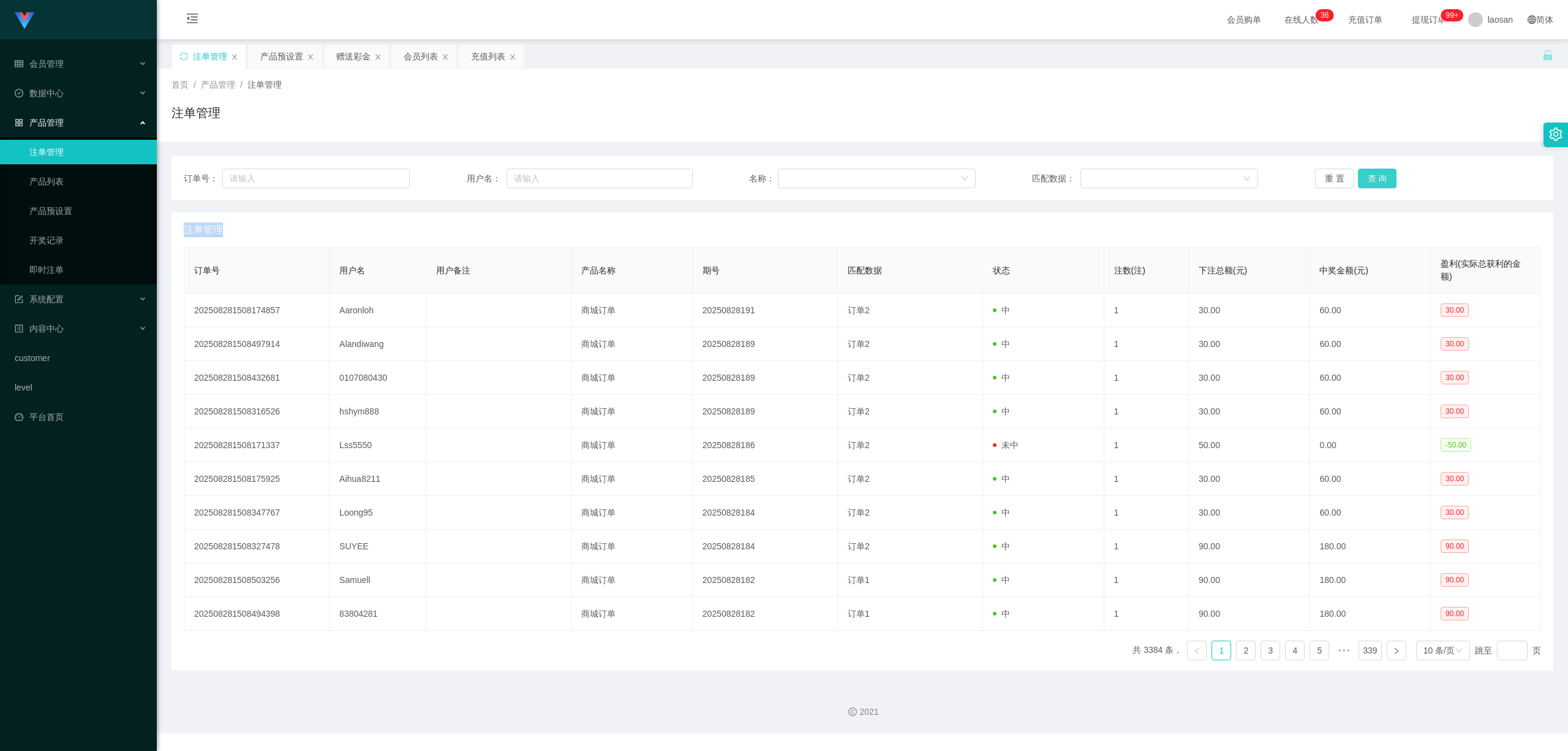
click at [1383, 175] on button "查 询" at bounding box center [1377, 178] width 39 height 20
click at [1367, 178] on button "查 询" at bounding box center [1377, 178] width 39 height 20
click at [1359, 179] on button "查 询" at bounding box center [1377, 178] width 39 height 20
click at [1359, 152] on div "订单号： 用户名： 名称： 匹配数据： 重 置 查 询 注单管理 订单号 用户名 用户备注 产品名称 期号 匹配数据 状态 注数(注) 下注总额(元) 中奖金…" at bounding box center [862, 405] width 1382 height 528
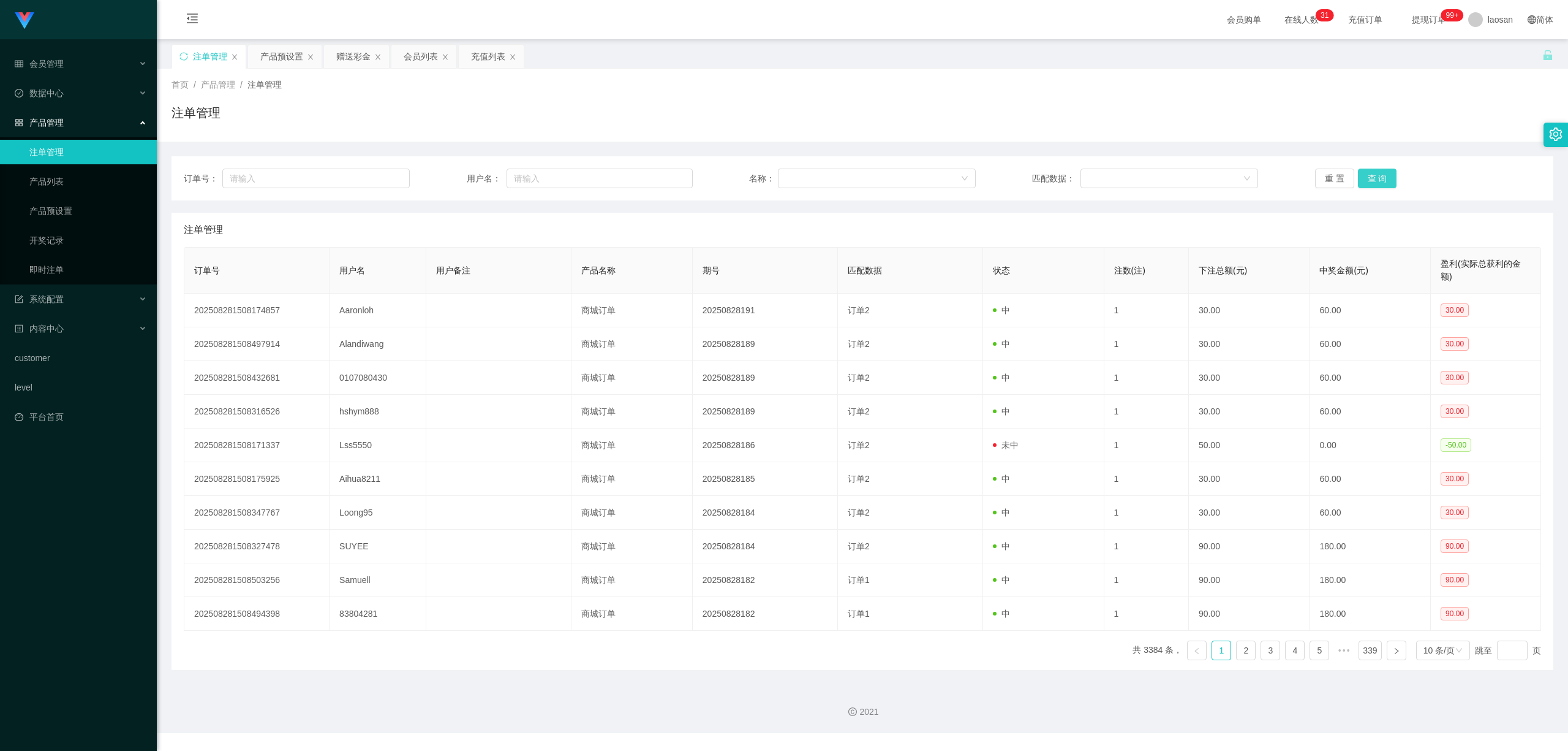
click at [1362, 175] on button "查 询" at bounding box center [1377, 178] width 39 height 20
click at [1375, 178] on button "查 询" at bounding box center [1377, 178] width 39 height 20
click at [1375, 178] on div "重 置 查 询" at bounding box center [1428, 178] width 226 height 20
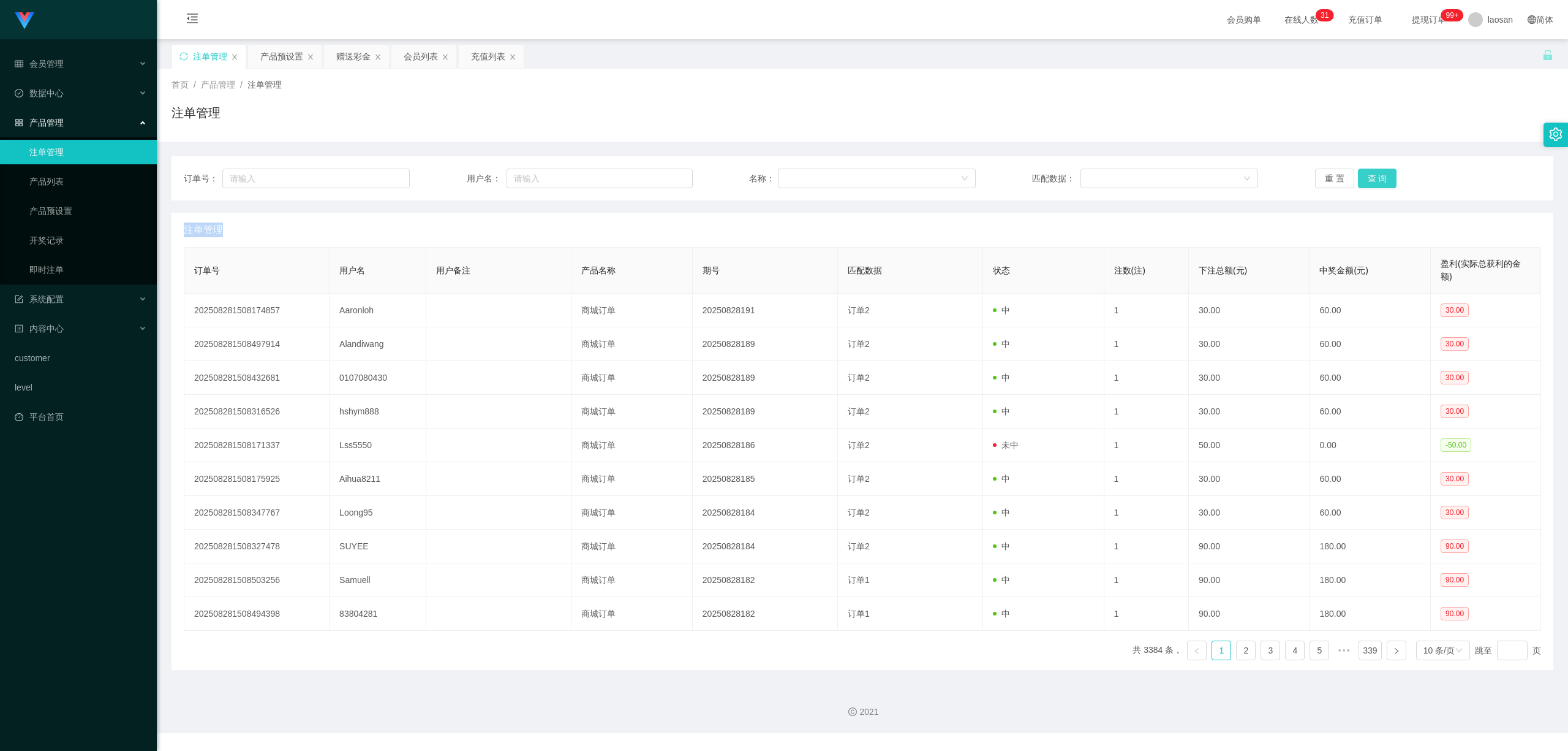
click at [1375, 178] on button "查 询" at bounding box center [1377, 178] width 39 height 20
click at [1375, 178] on div "重 置 查 询" at bounding box center [1428, 178] width 226 height 20
click at [1375, 178] on button "查 询" at bounding box center [1383, 178] width 52 height 20
click at [1375, 178] on button "查 询" at bounding box center [1377, 178] width 39 height 20
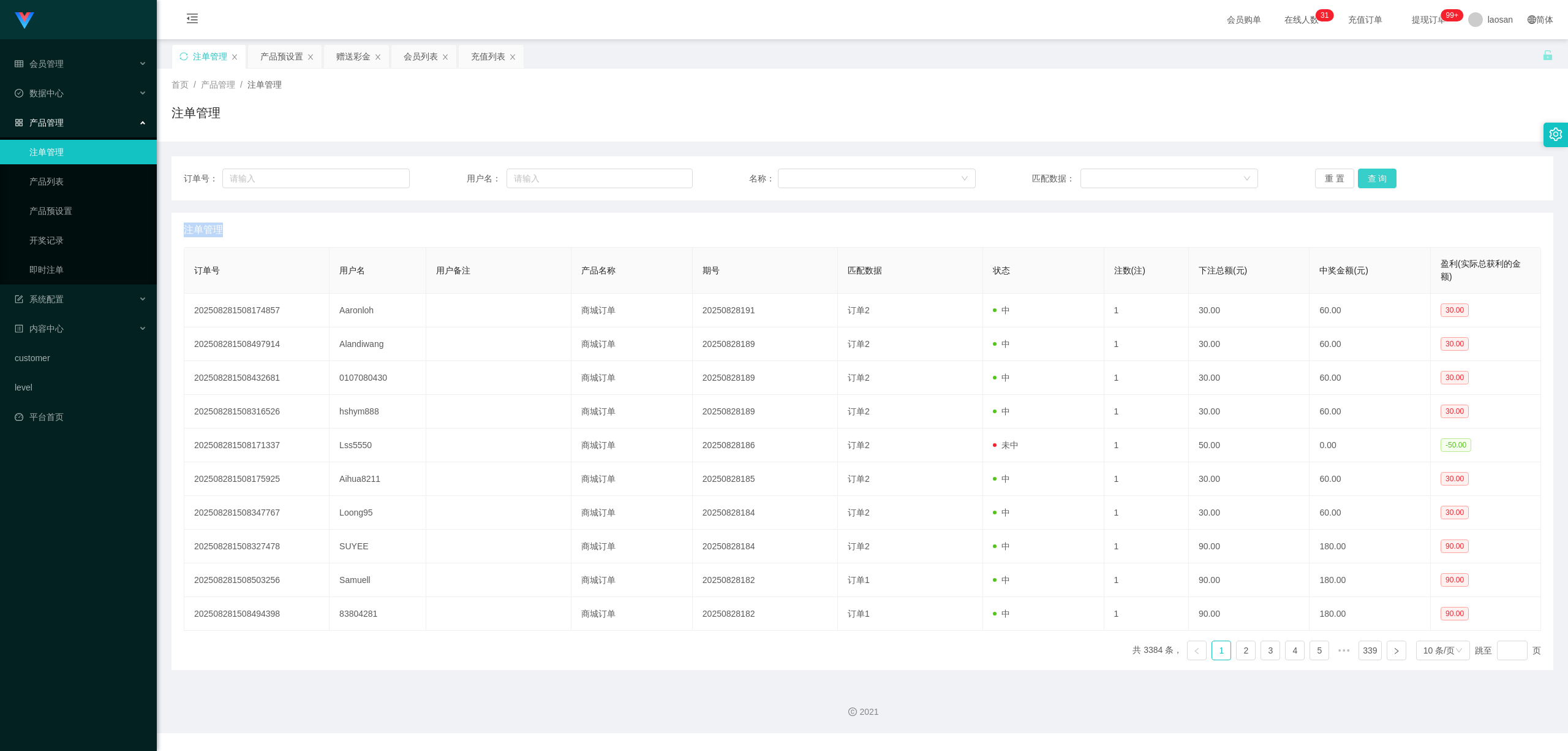
click at [1378, 177] on button "查 询" at bounding box center [1377, 178] width 39 height 20
drag, startPoint x: 0, startPoint y: 0, endPoint x: 1380, endPoint y: 184, distance: 1392.2
click at [1380, 184] on button "查 询" at bounding box center [1377, 178] width 39 height 20
click at [1373, 188] on button "查 询" at bounding box center [1377, 178] width 39 height 20
click at [1373, 185] on button "查 询" at bounding box center [1377, 178] width 39 height 20
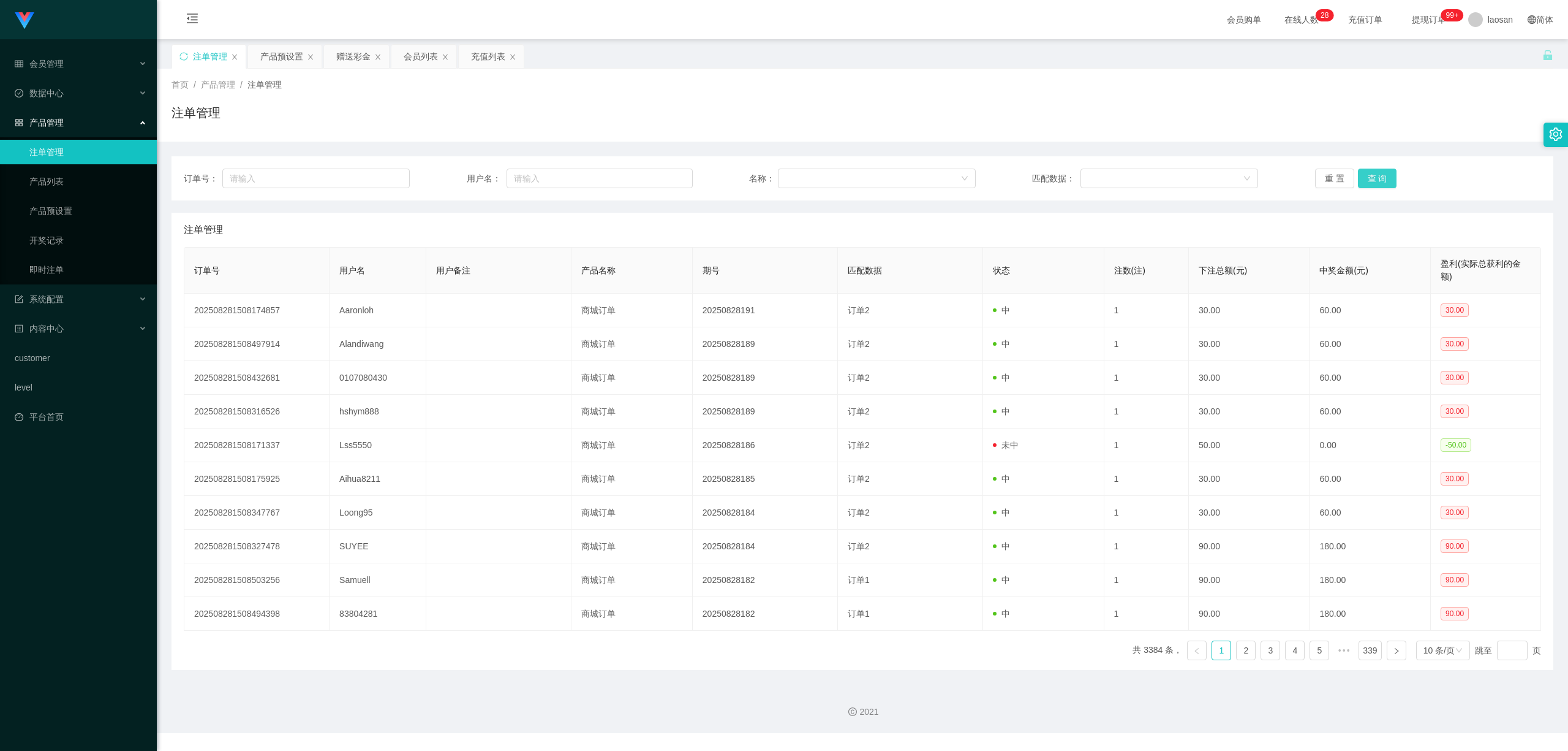
click at [1377, 179] on button "查 询" at bounding box center [1377, 178] width 39 height 20
click at [1381, 178] on button "查 询" at bounding box center [1377, 178] width 39 height 20
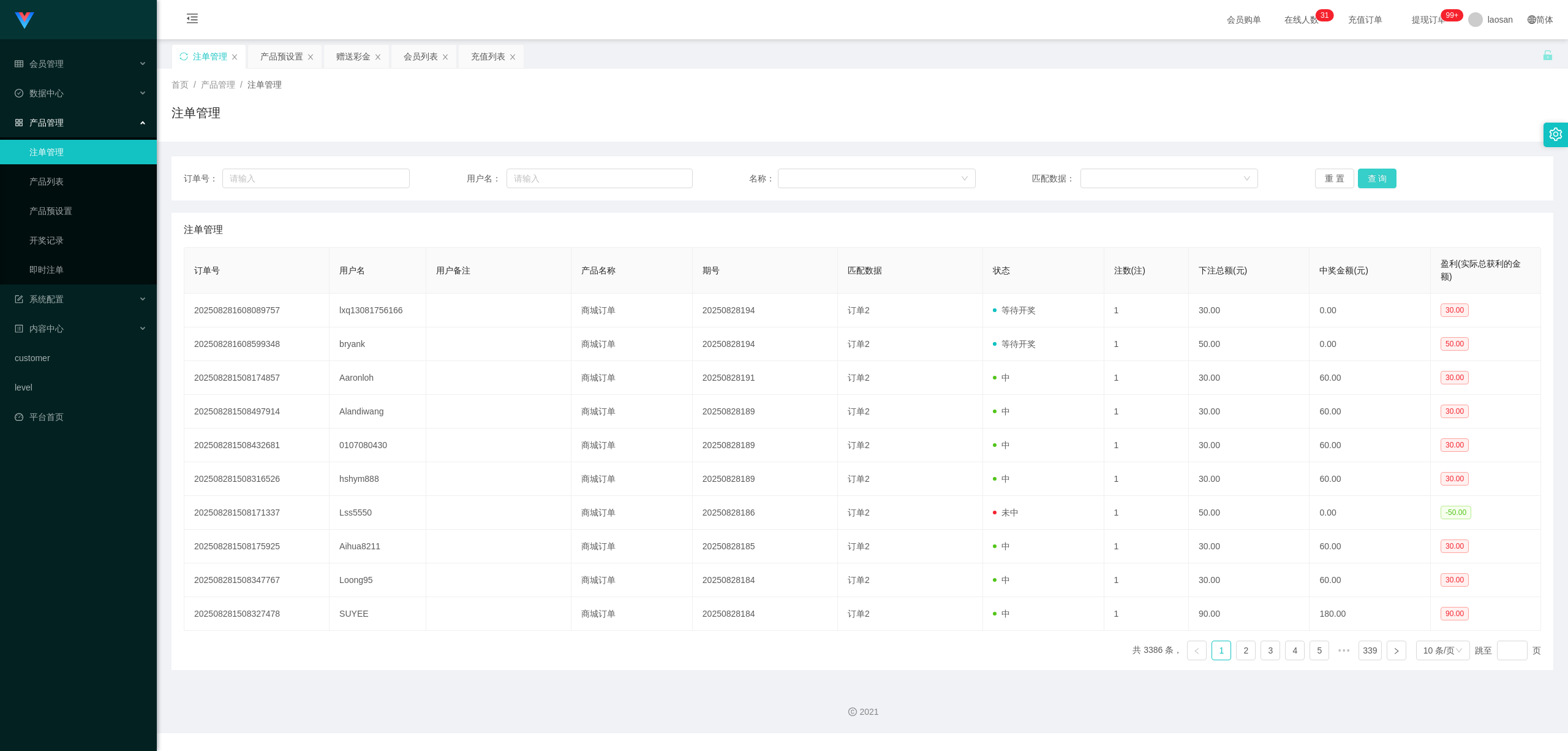
click at [1366, 180] on button "查 询" at bounding box center [1377, 178] width 39 height 20
click at [1364, 178] on button "查 询" at bounding box center [1377, 178] width 39 height 20
click at [1364, 178] on div "重 置 查 询" at bounding box center [1428, 178] width 226 height 20
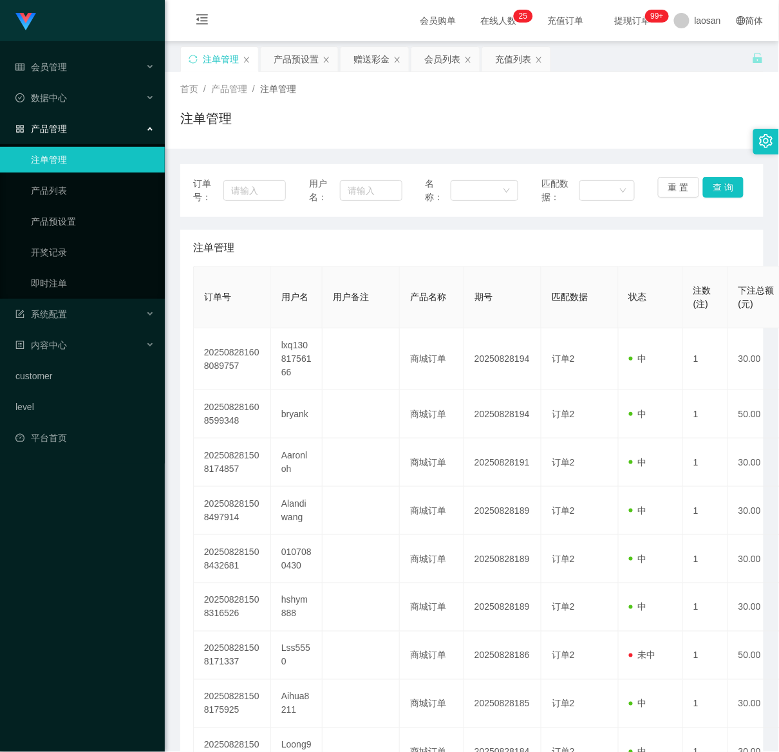
click at [59, 690] on div "Jingdong工作台代理端 会员管理 数据中心 产品管理 注单管理 产品列表 产品预设置 开奖记录 即时注单 系统配置 内容中心 customer leve…" at bounding box center [82, 376] width 165 height 752
